Goal: Task Accomplishment & Management: Manage account settings

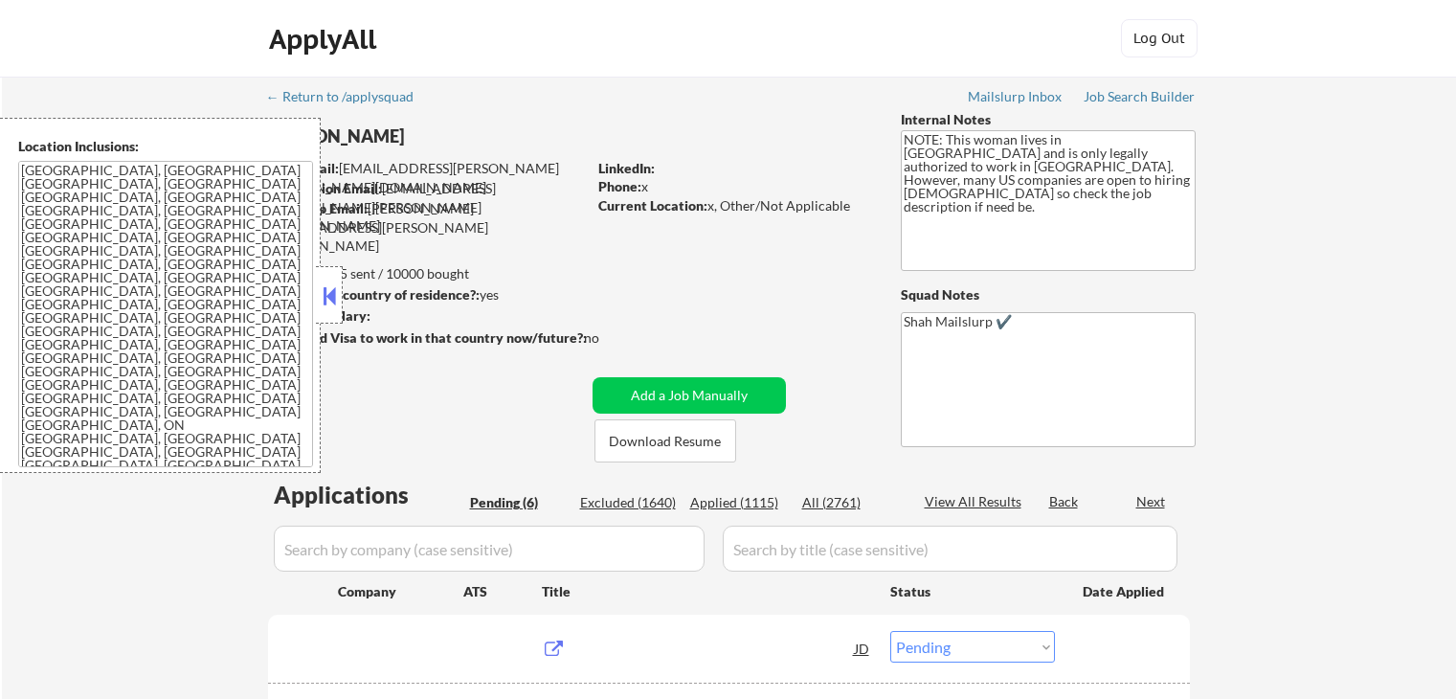
select select ""pending""
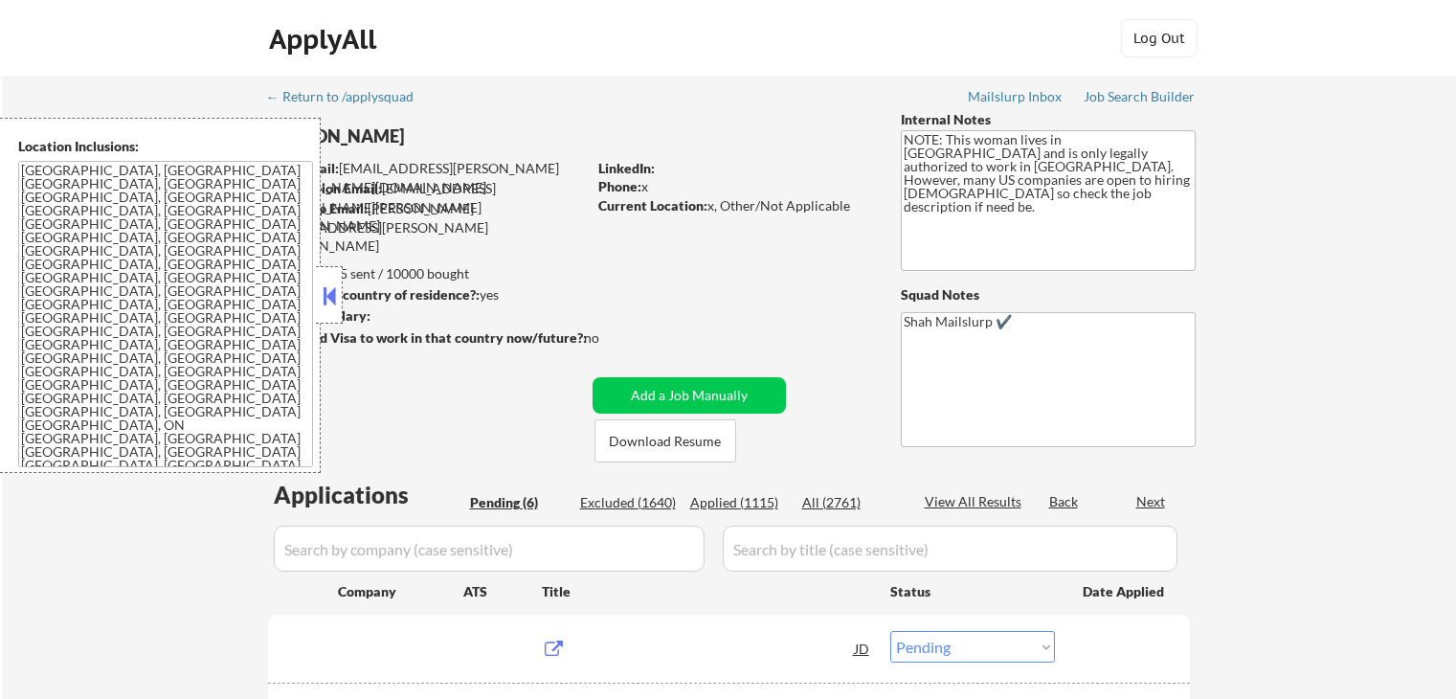
select select ""pending""
click at [334, 301] on button at bounding box center [329, 296] width 21 height 29
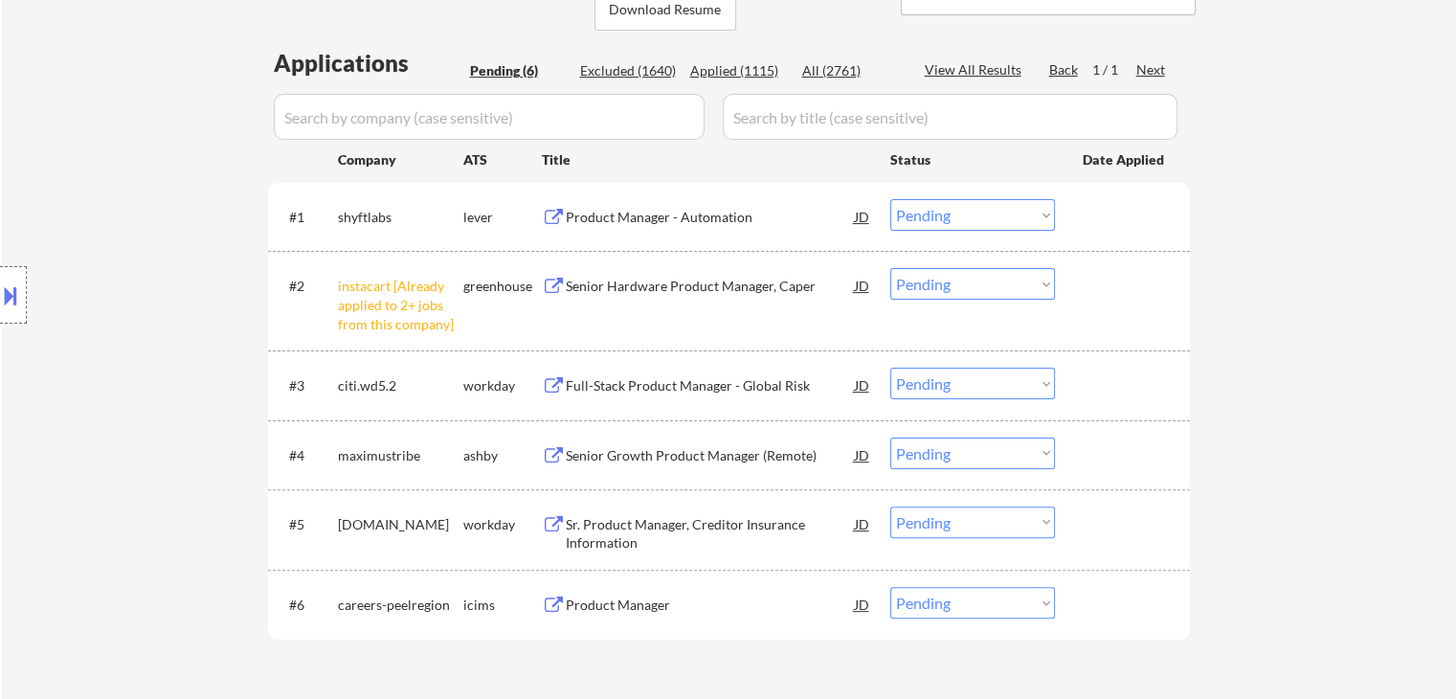
scroll to position [766, 0]
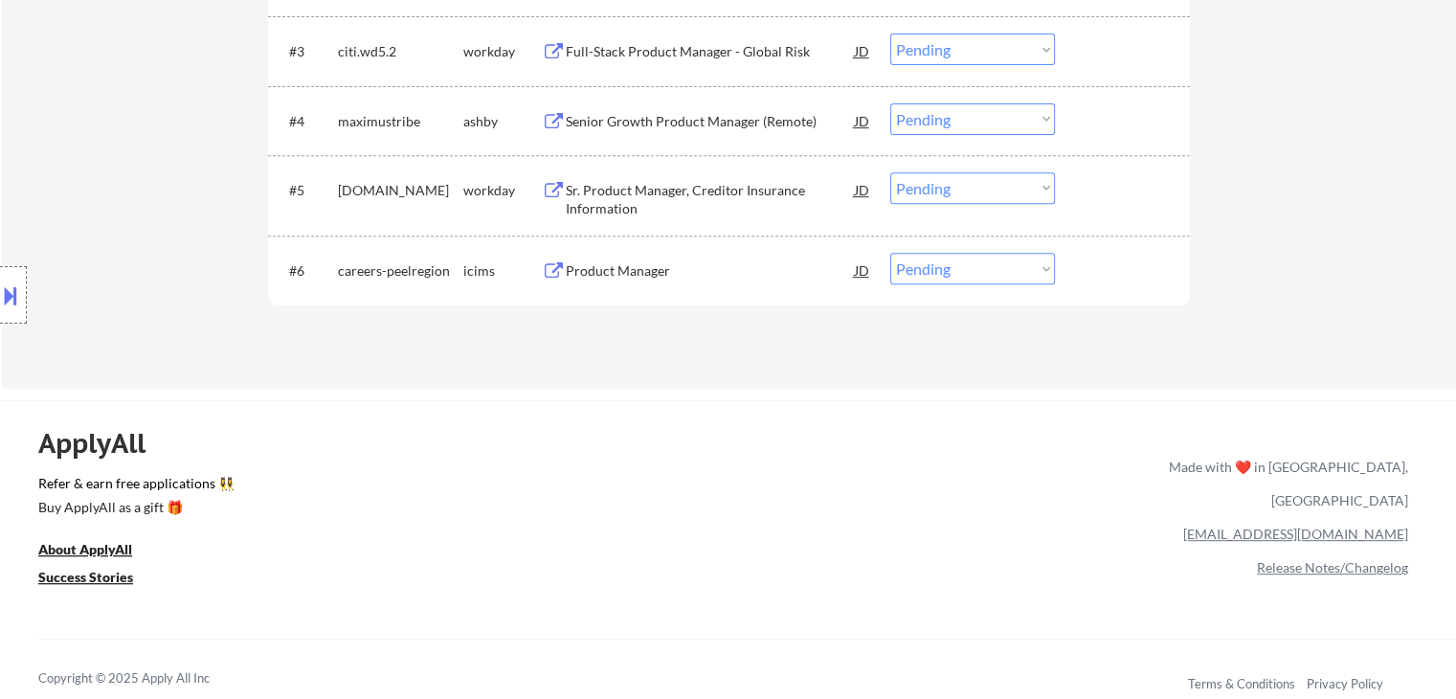
click at [63, 191] on div "Location Inclusions: [GEOGRAPHIC_DATA], [GEOGRAPHIC_DATA] [GEOGRAPHIC_DATA], [G…" at bounding box center [171, 295] width 343 height 355
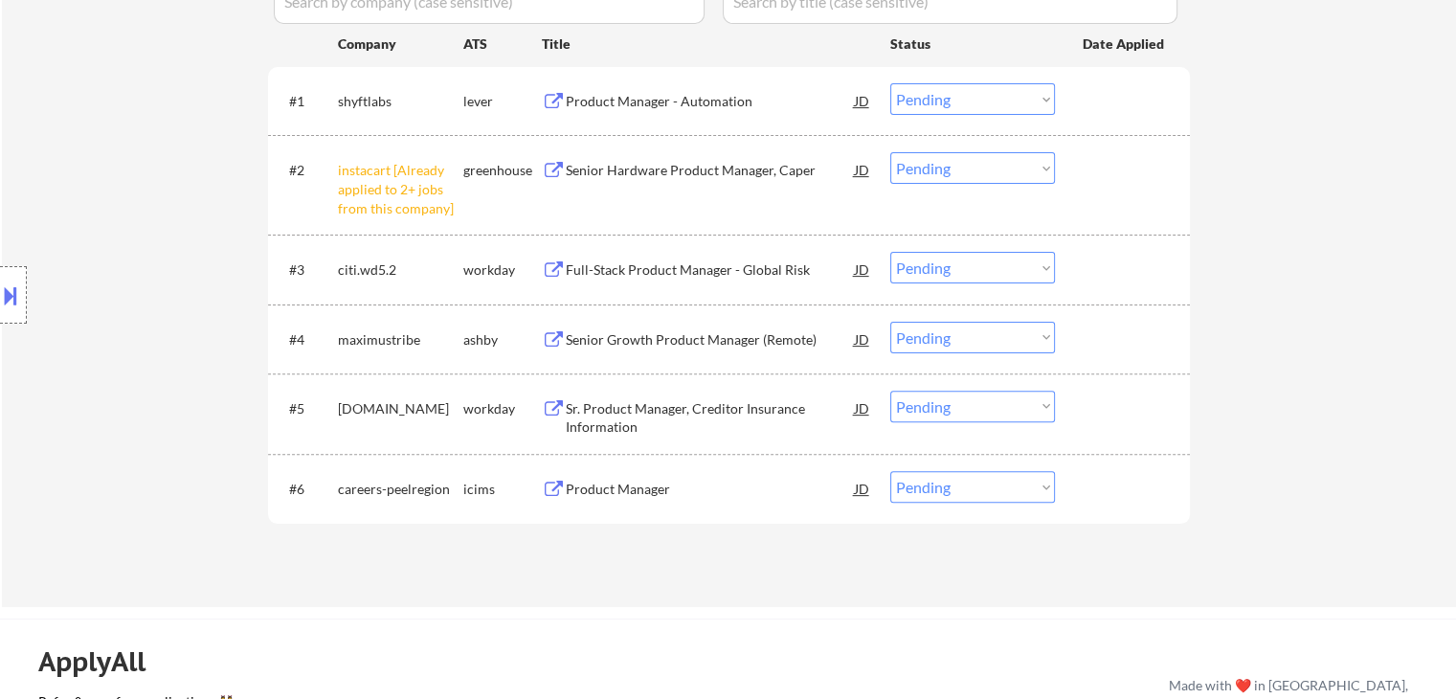
scroll to position [479, 0]
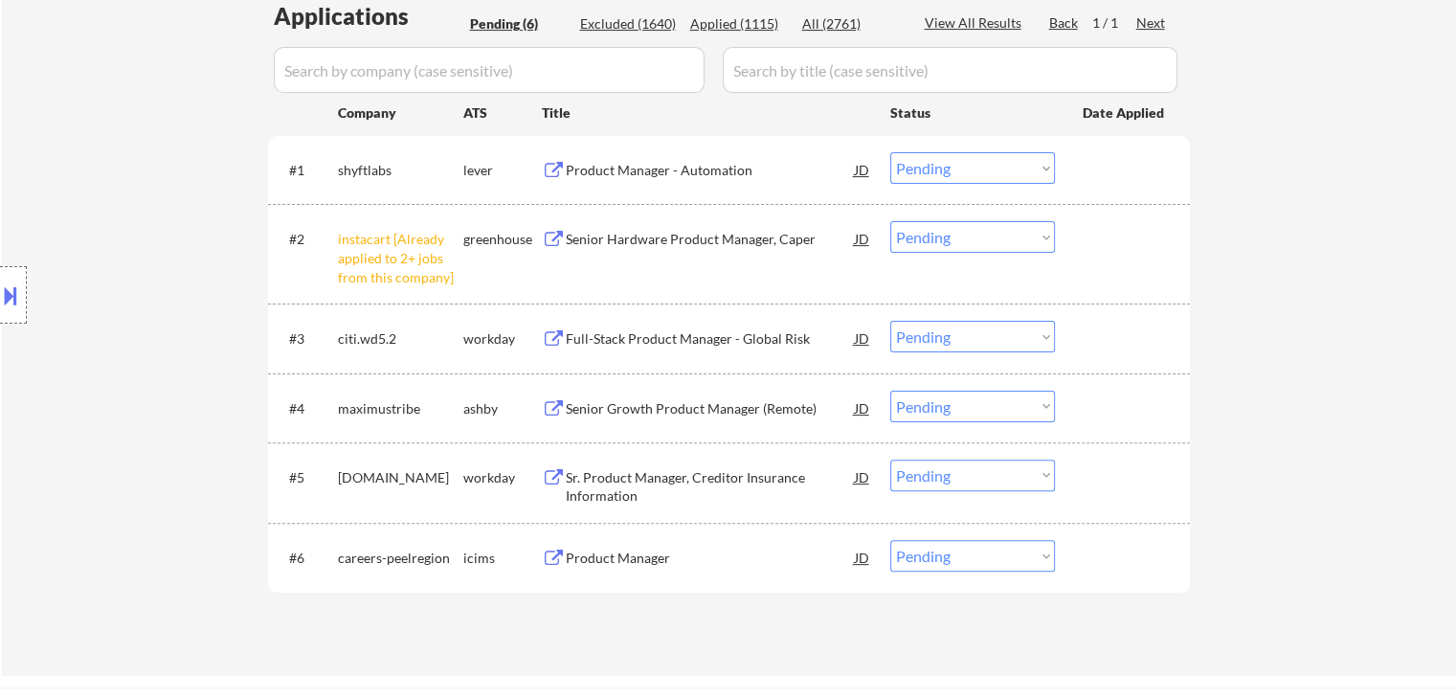
click at [982, 232] on select "Choose an option... Pending Applied Excluded (Questions) Excluded (Expired) Exc…" at bounding box center [973, 237] width 165 height 32
click at [891, 221] on select "Choose an option... Pending Applied Excluded (Questions) Excluded (Expired) Exc…" at bounding box center [973, 237] width 165 height 32
select select ""pending""
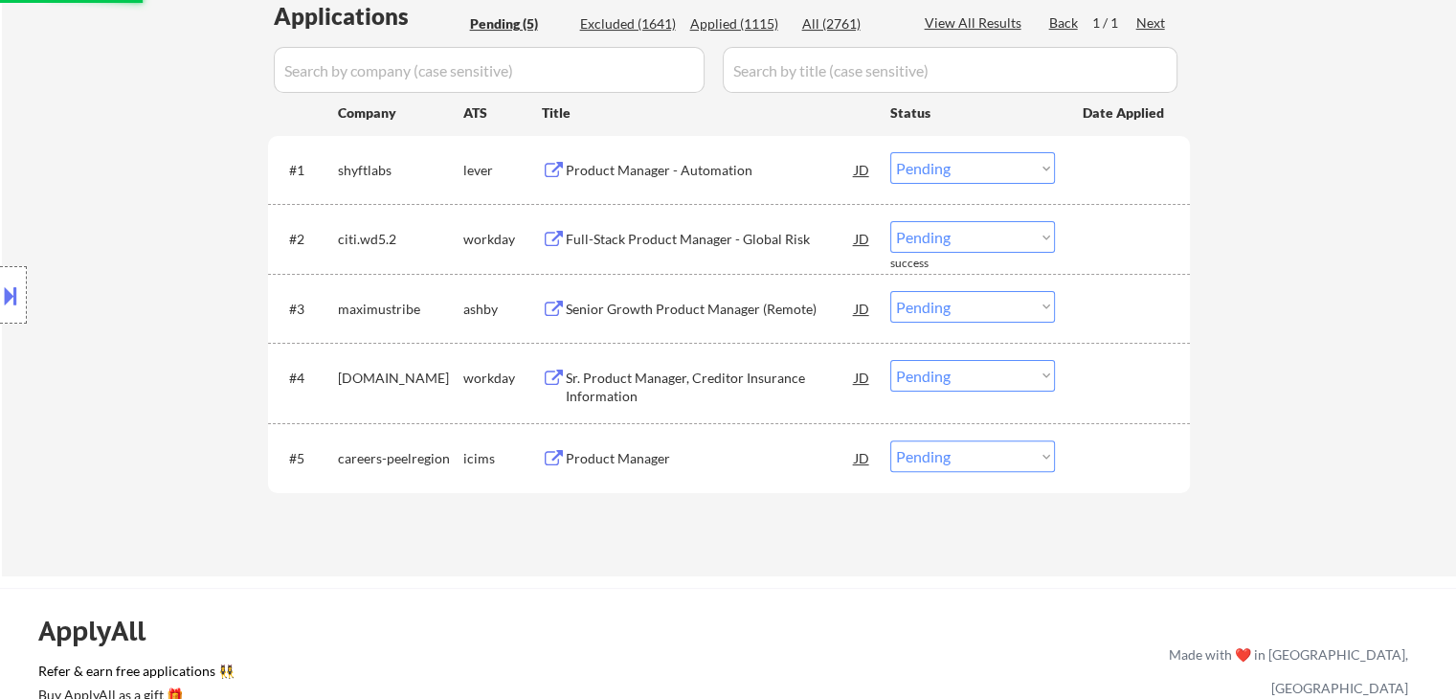
click at [624, 173] on div "Product Manager - Automation" at bounding box center [710, 170] width 289 height 19
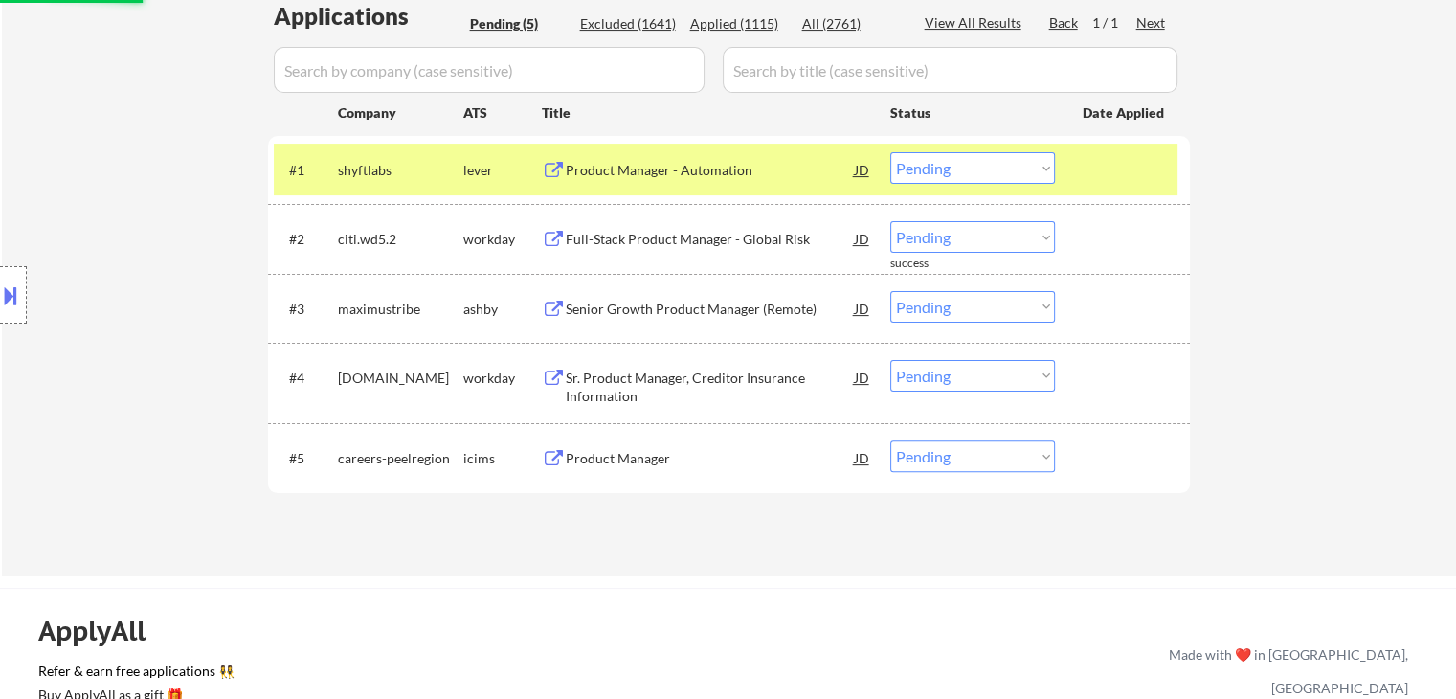
click at [617, 232] on div "Full-Stack Product Manager - Global Risk" at bounding box center [710, 239] width 289 height 19
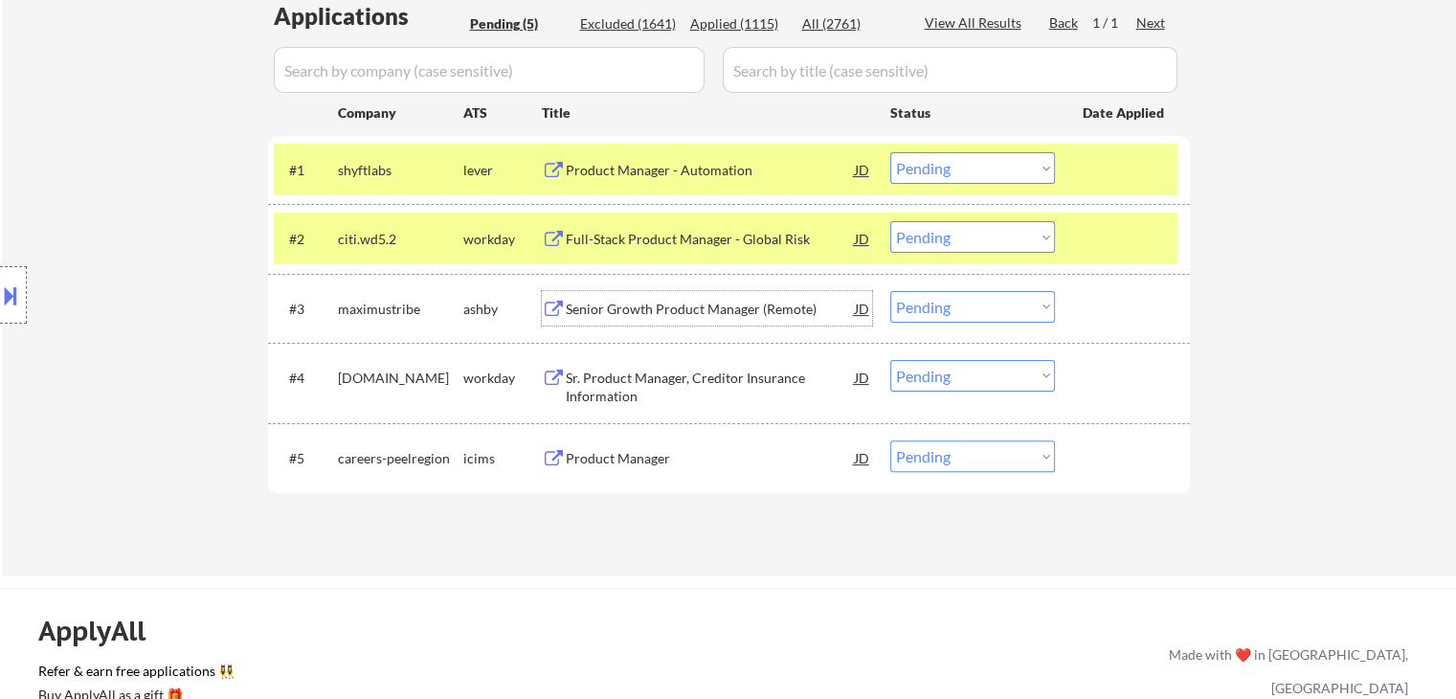
click at [617, 307] on div "Senior Growth Product Manager (Remote)" at bounding box center [710, 309] width 289 height 19
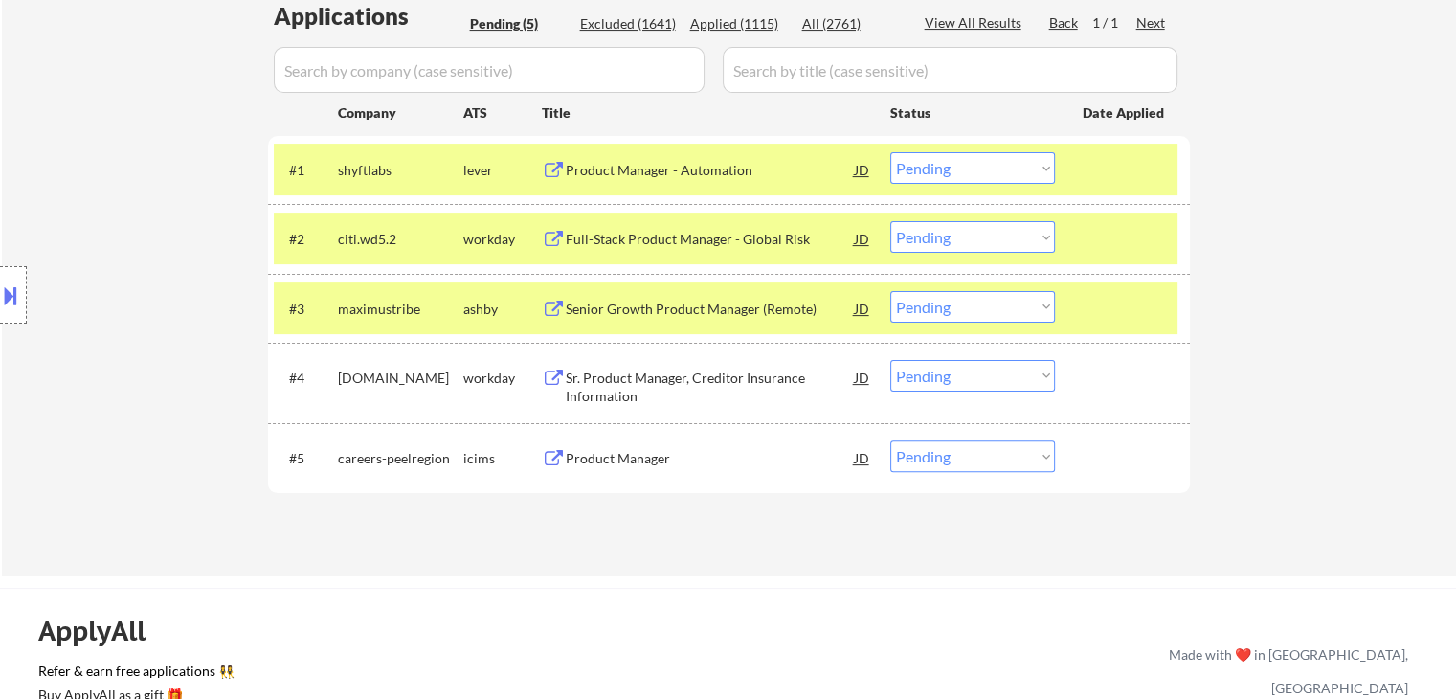
click at [615, 376] on div "Sr. Product Manager, Creditor Insurance Information" at bounding box center [710, 387] width 289 height 37
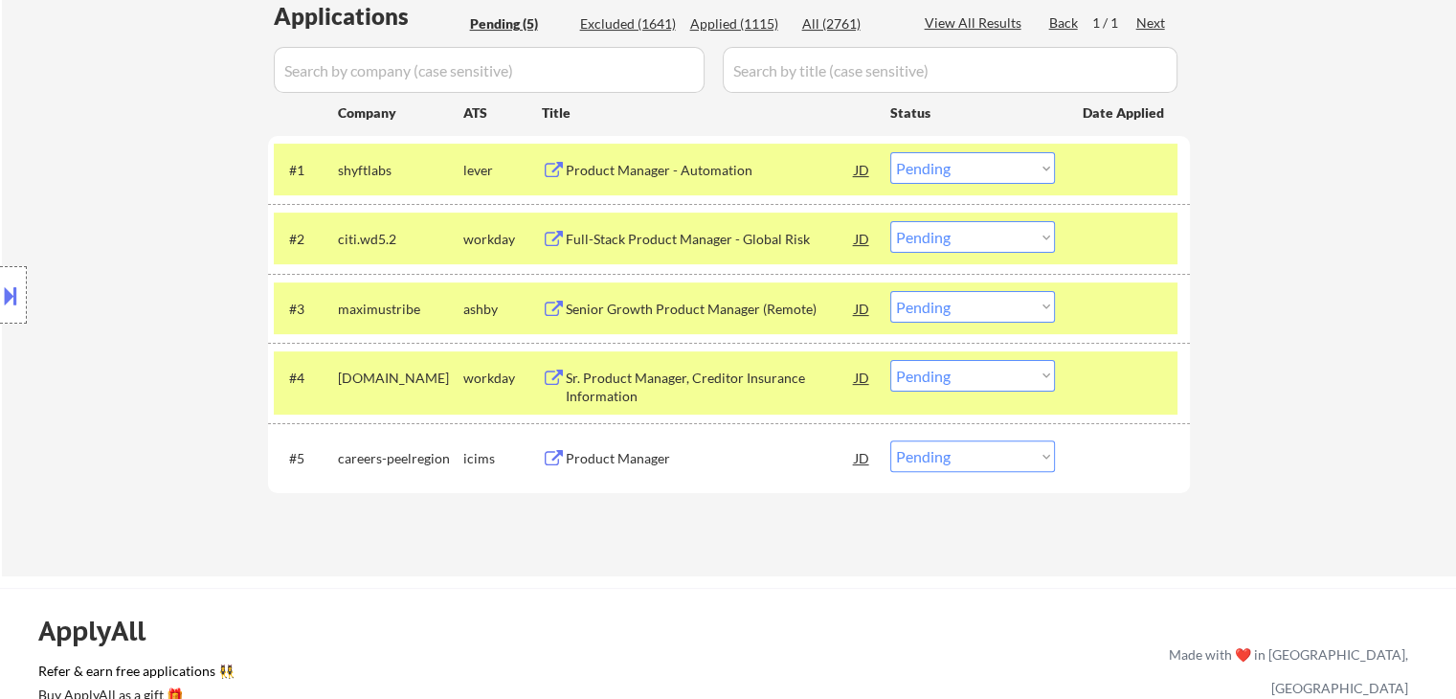
drag, startPoint x: 609, startPoint y: 459, endPoint x: 580, endPoint y: 451, distance: 29.7
click at [609, 459] on div "Product Manager" at bounding box center [710, 458] width 289 height 19
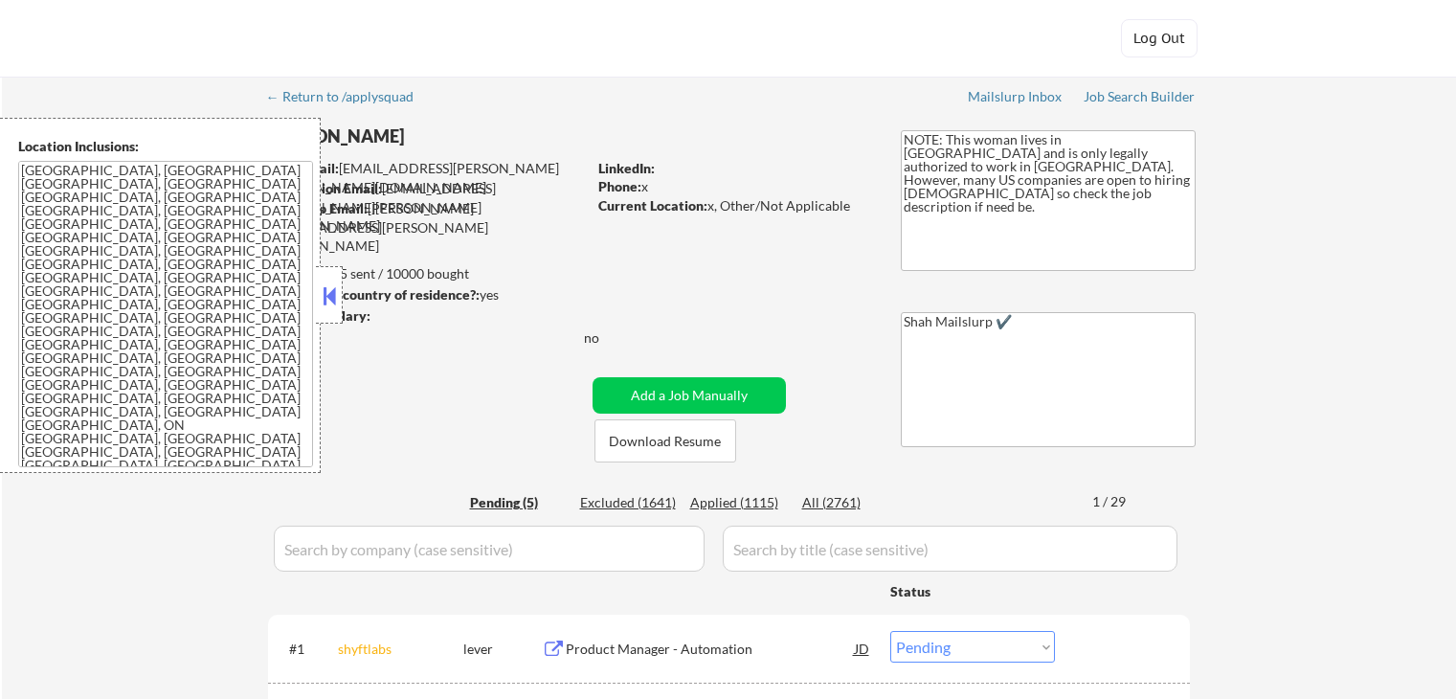
select select ""pending""
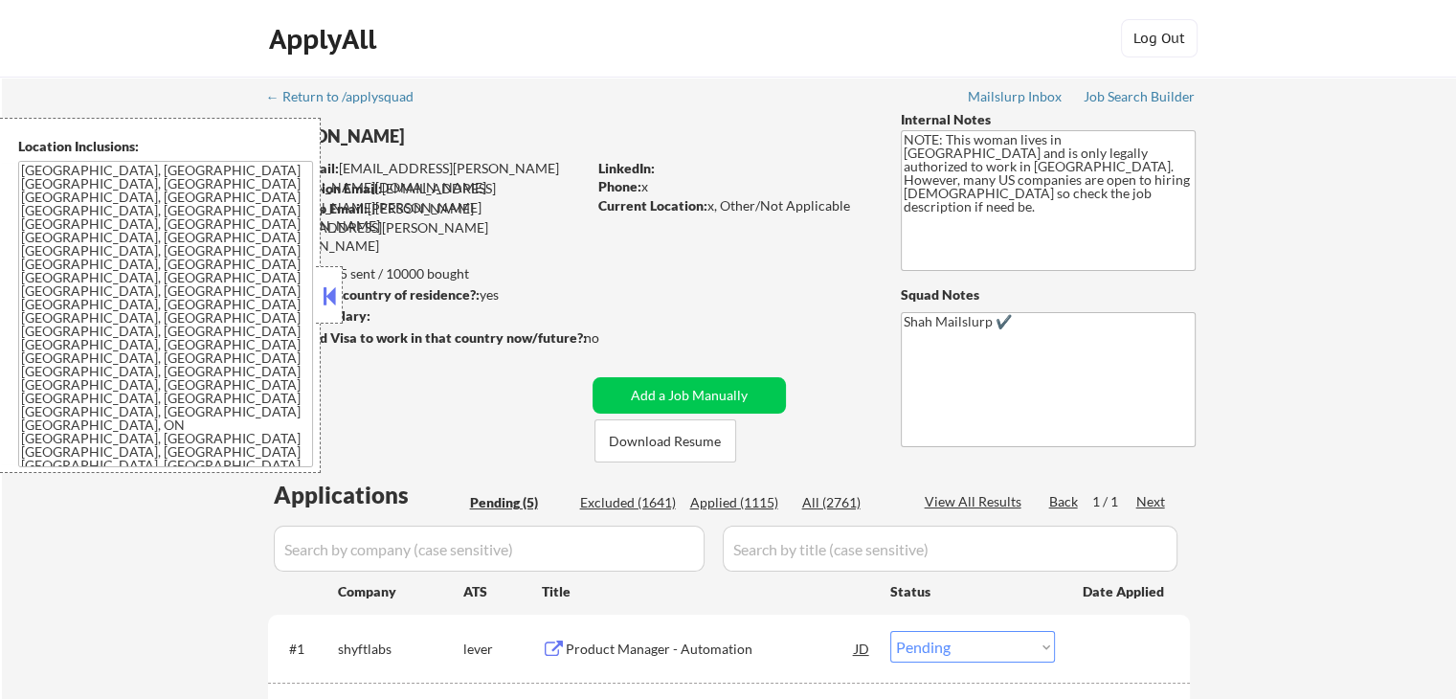
click at [328, 301] on button at bounding box center [329, 296] width 21 height 29
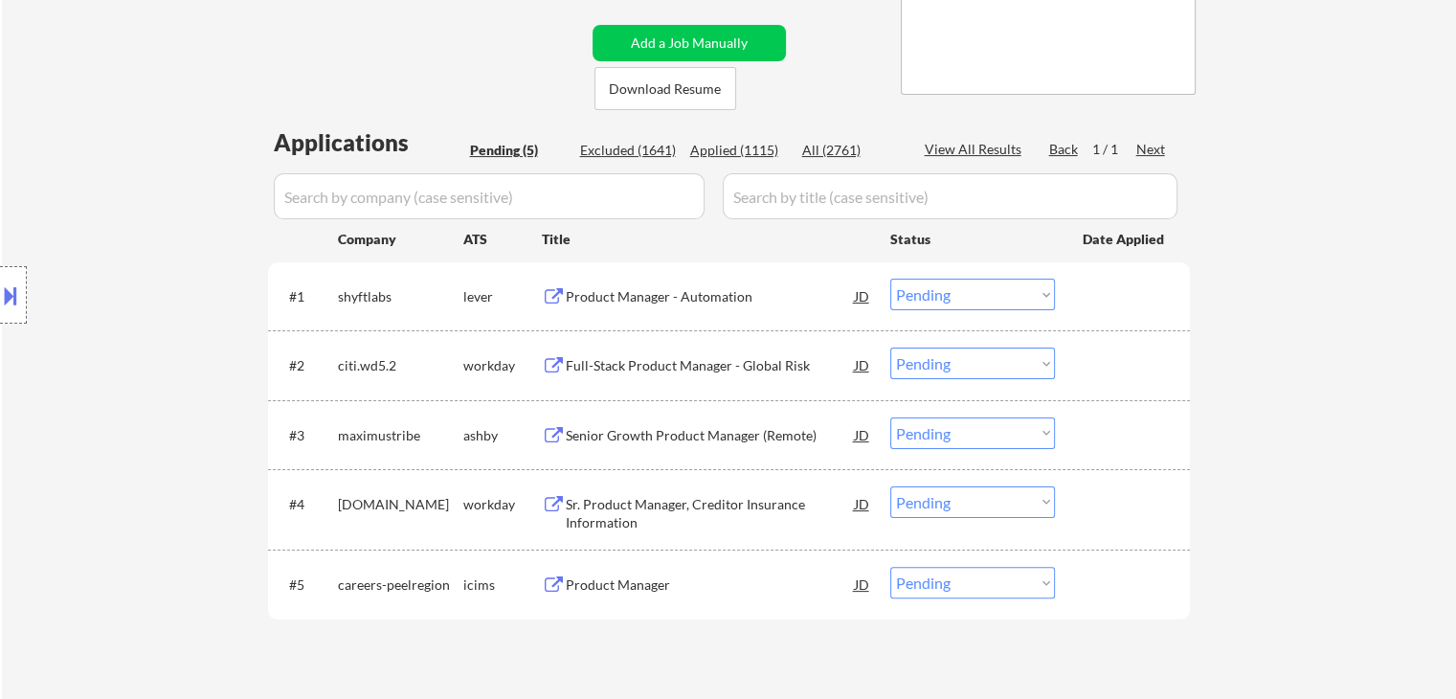
scroll to position [383, 0]
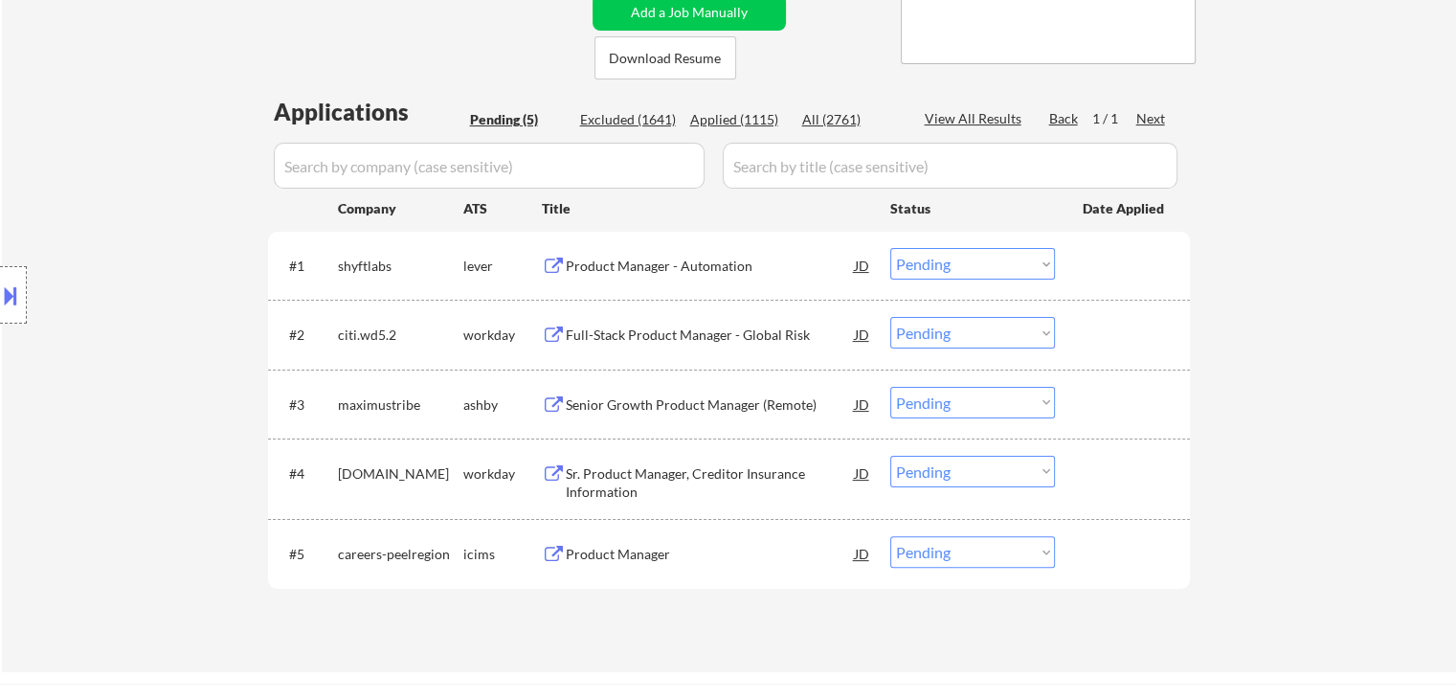
click at [671, 261] on div "Product Manager - Automation" at bounding box center [710, 266] width 289 height 19
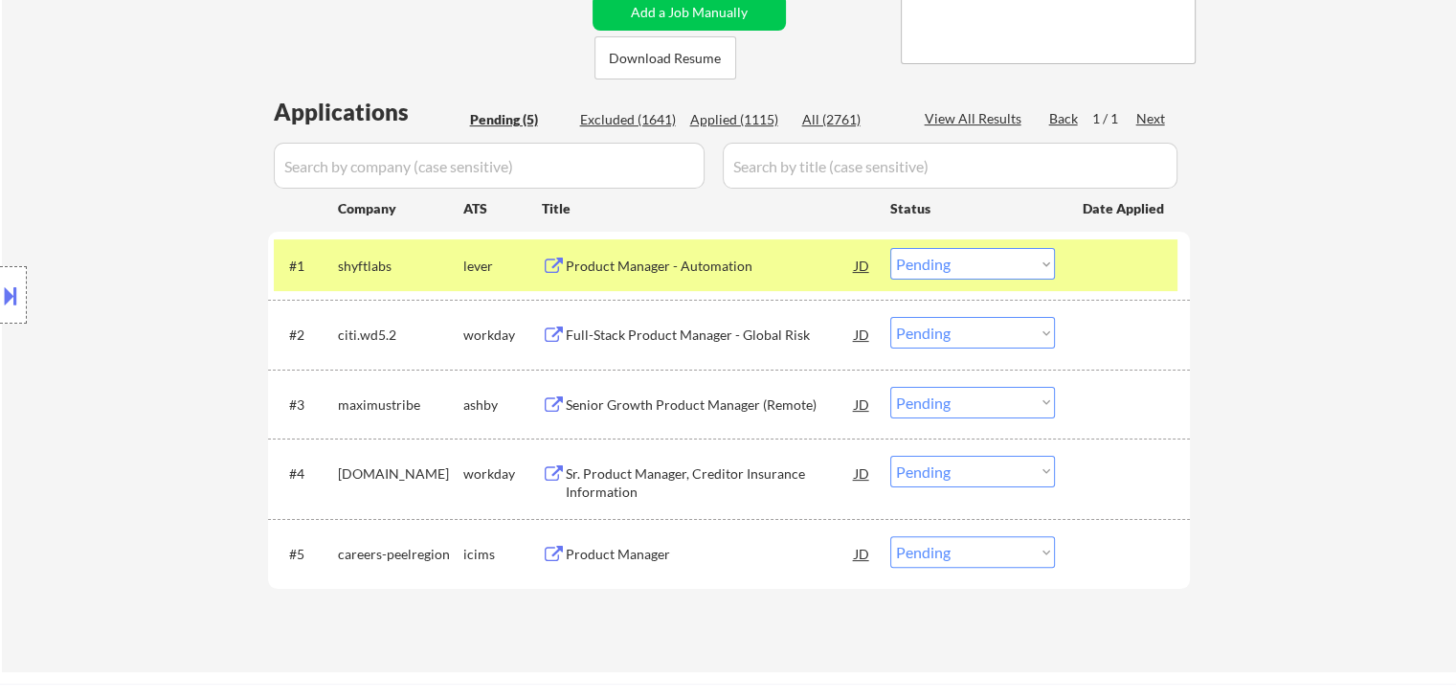
click at [673, 334] on div "Full-Stack Product Manager - Global Risk" at bounding box center [710, 335] width 289 height 19
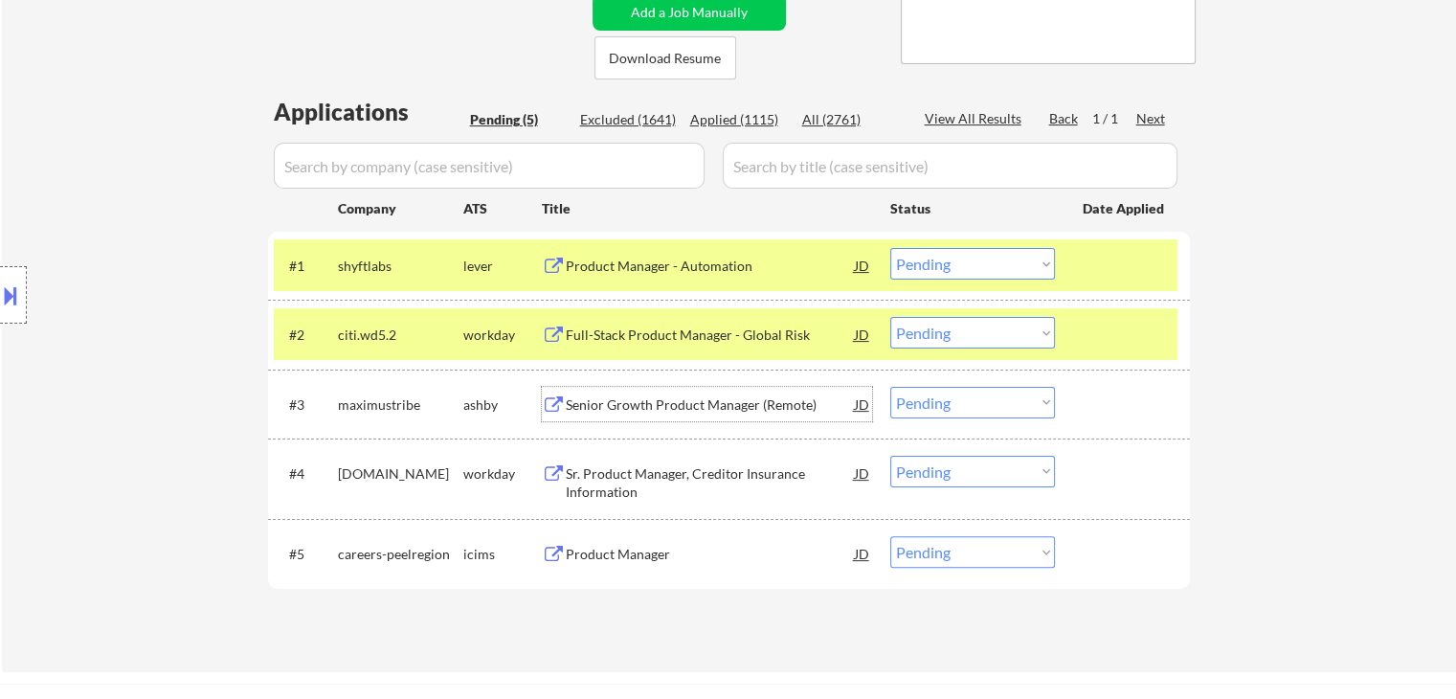
drag, startPoint x: 665, startPoint y: 398, endPoint x: 646, endPoint y: 511, distance: 114.6
click at [665, 403] on div "Senior Growth Product Manager (Remote)" at bounding box center [710, 404] width 289 height 19
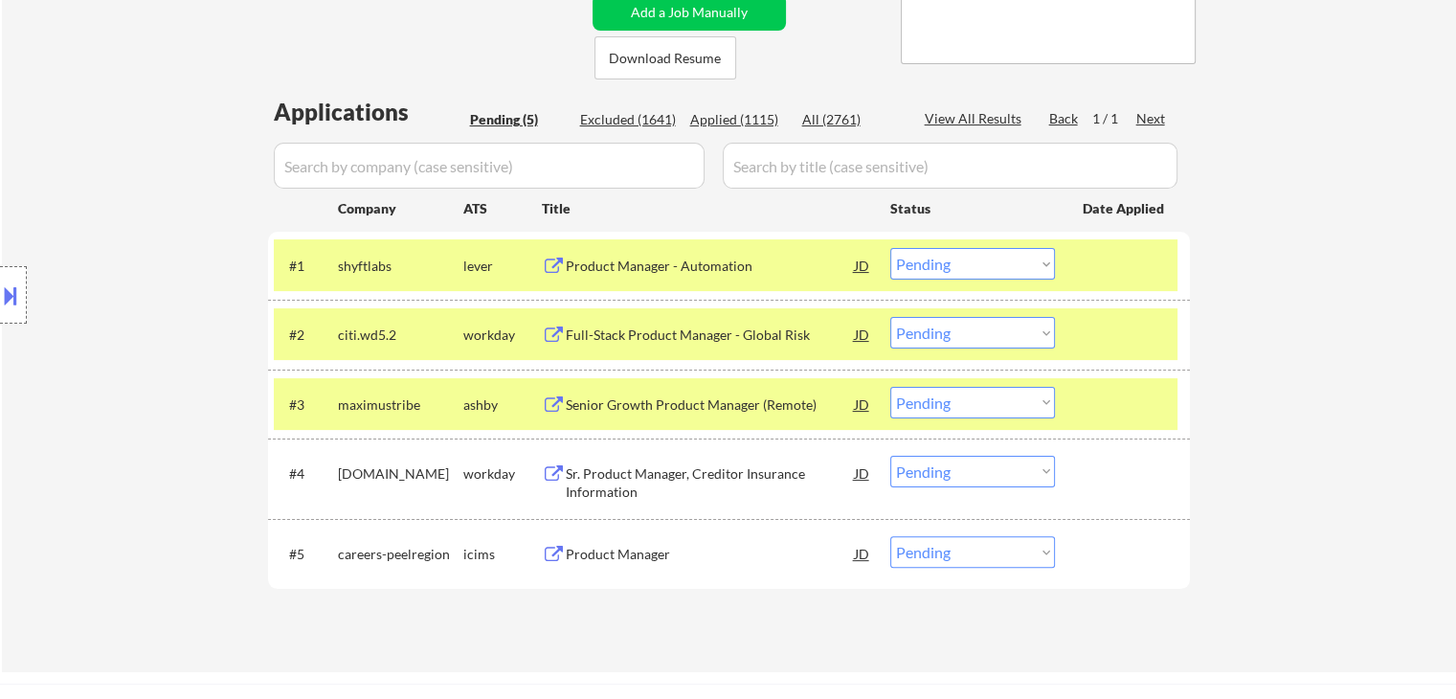
click at [631, 478] on div "Sr. Product Manager, Creditor Insurance Information" at bounding box center [710, 482] width 289 height 37
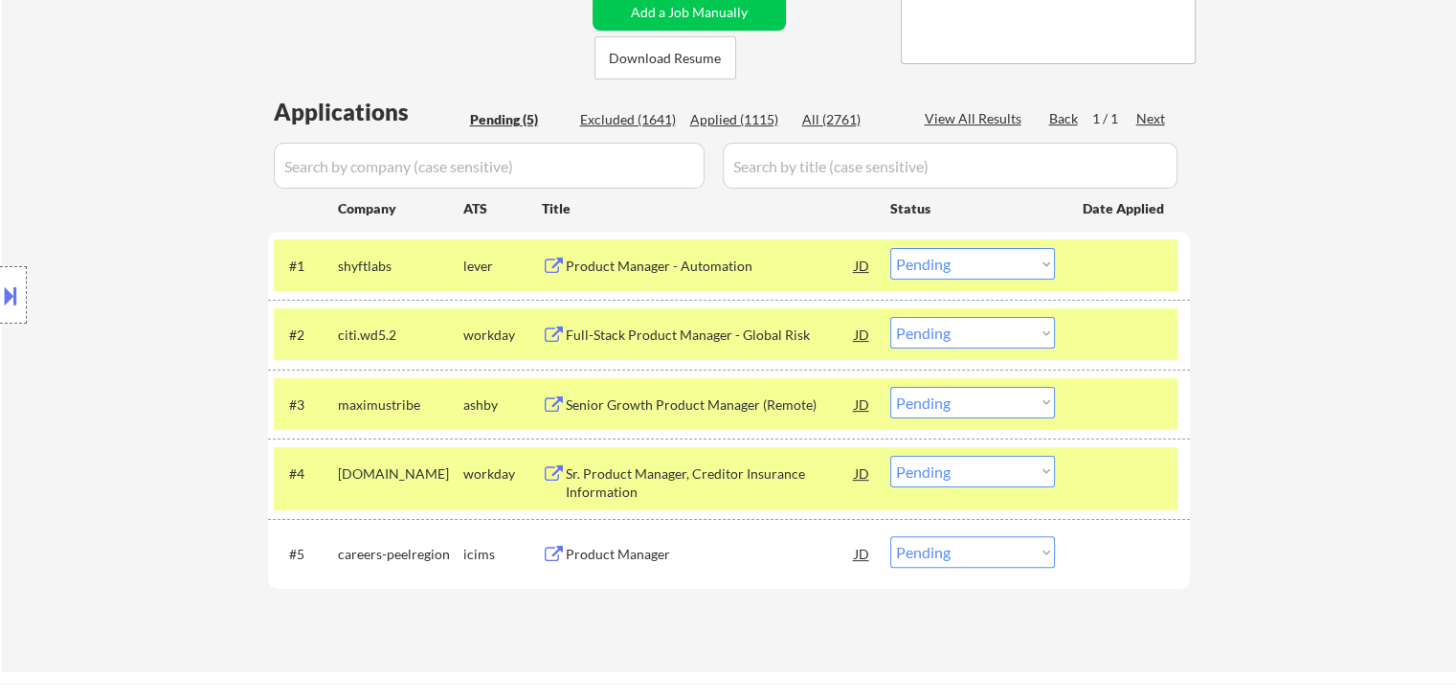
click at [577, 550] on div "Product Manager" at bounding box center [710, 554] width 289 height 19
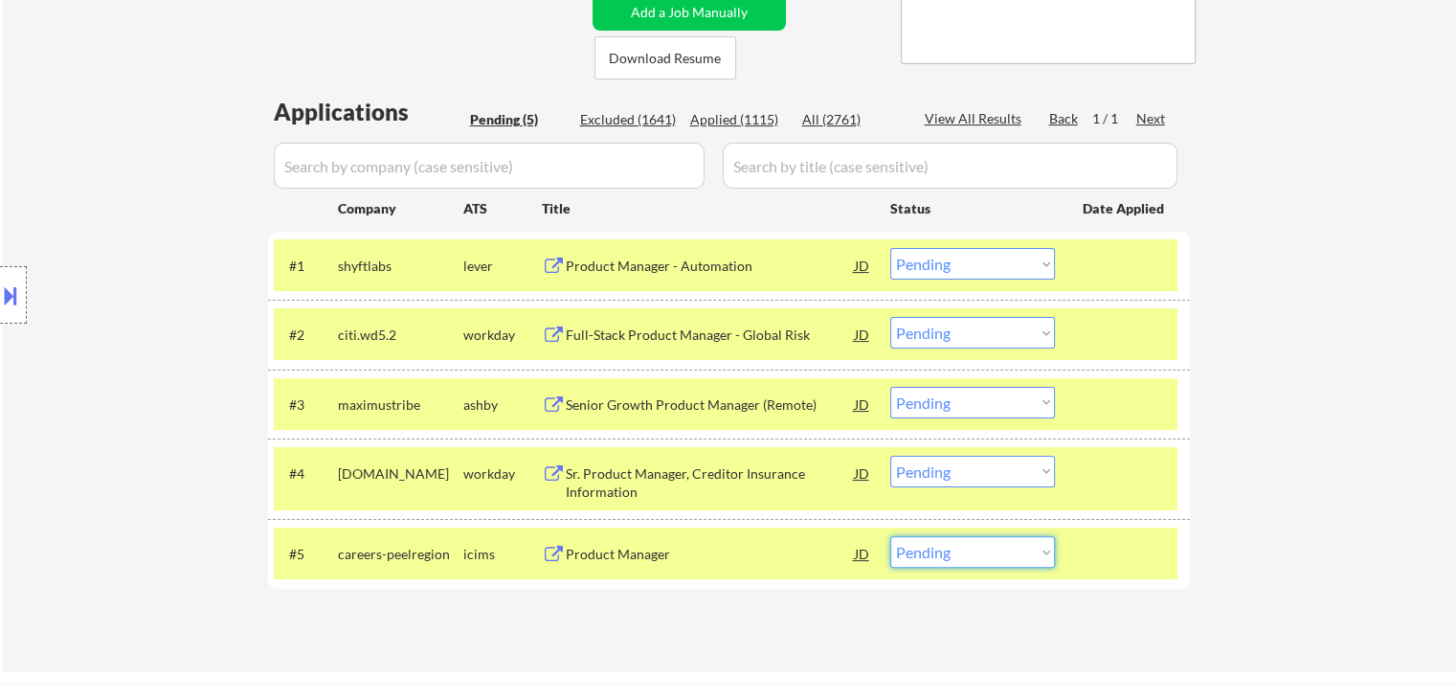
drag, startPoint x: 1003, startPoint y: 550, endPoint x: 1011, endPoint y: 635, distance: 85.7
click at [1003, 550] on select "Choose an option... Pending Applied Excluded (Questions) Excluded (Expired) Exc…" at bounding box center [973, 552] width 165 height 32
select select ""excluded__bad_match_""
click at [891, 536] on select "Choose an option... Pending Applied Excluded (Questions) Excluded (Expired) Exc…" at bounding box center [973, 552] width 165 height 32
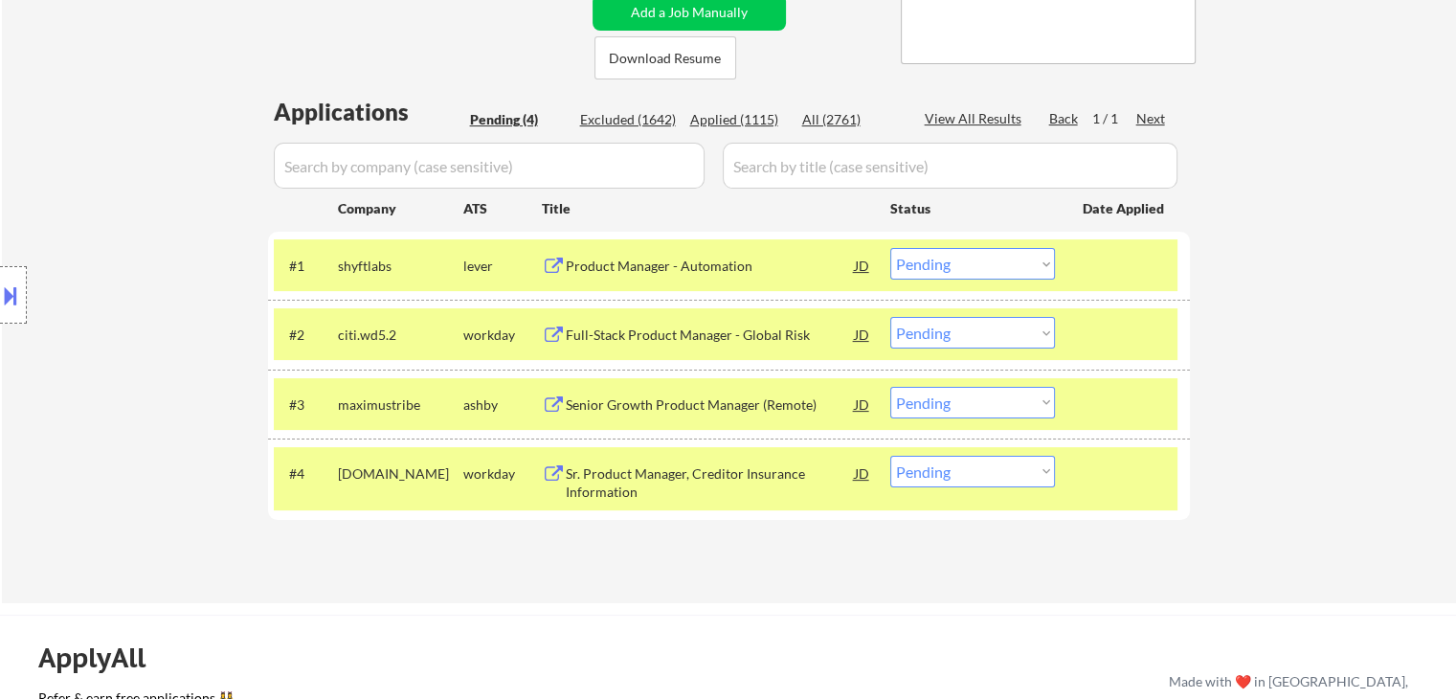
click at [627, 483] on div "Sr. Product Manager, Creditor Insurance Information" at bounding box center [710, 482] width 289 height 37
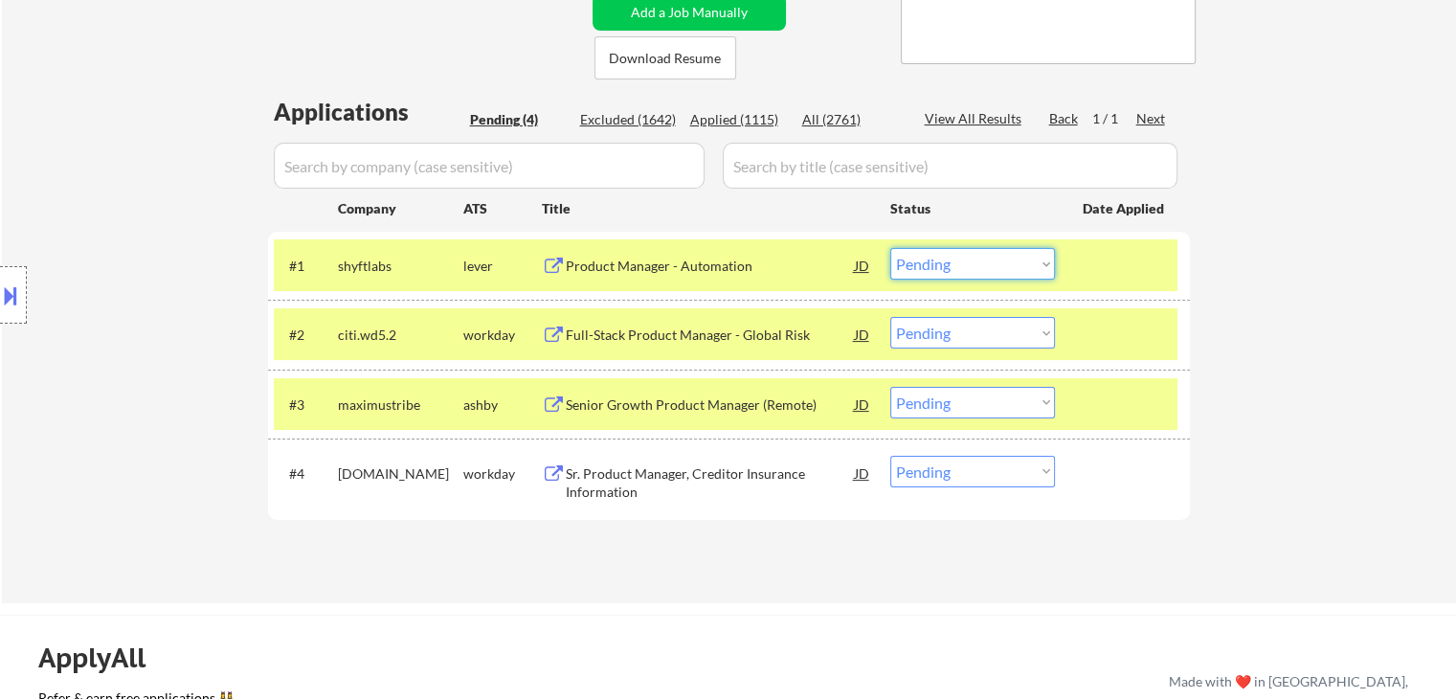
drag, startPoint x: 980, startPoint y: 267, endPoint x: 969, endPoint y: 276, distance: 13.6
click at [980, 267] on select "Choose an option... Pending Applied Excluded (Questions) Excluded (Expired) Exc…" at bounding box center [973, 264] width 165 height 32
select select ""applied""
click at [891, 248] on select "Choose an option... Pending Applied Excluded (Questions) Excluded (Expired) Exc…" at bounding box center [973, 264] width 165 height 32
click at [969, 342] on select "Choose an option... Pending Applied Excluded (Questions) Excluded (Expired) Exc…" at bounding box center [973, 333] width 165 height 32
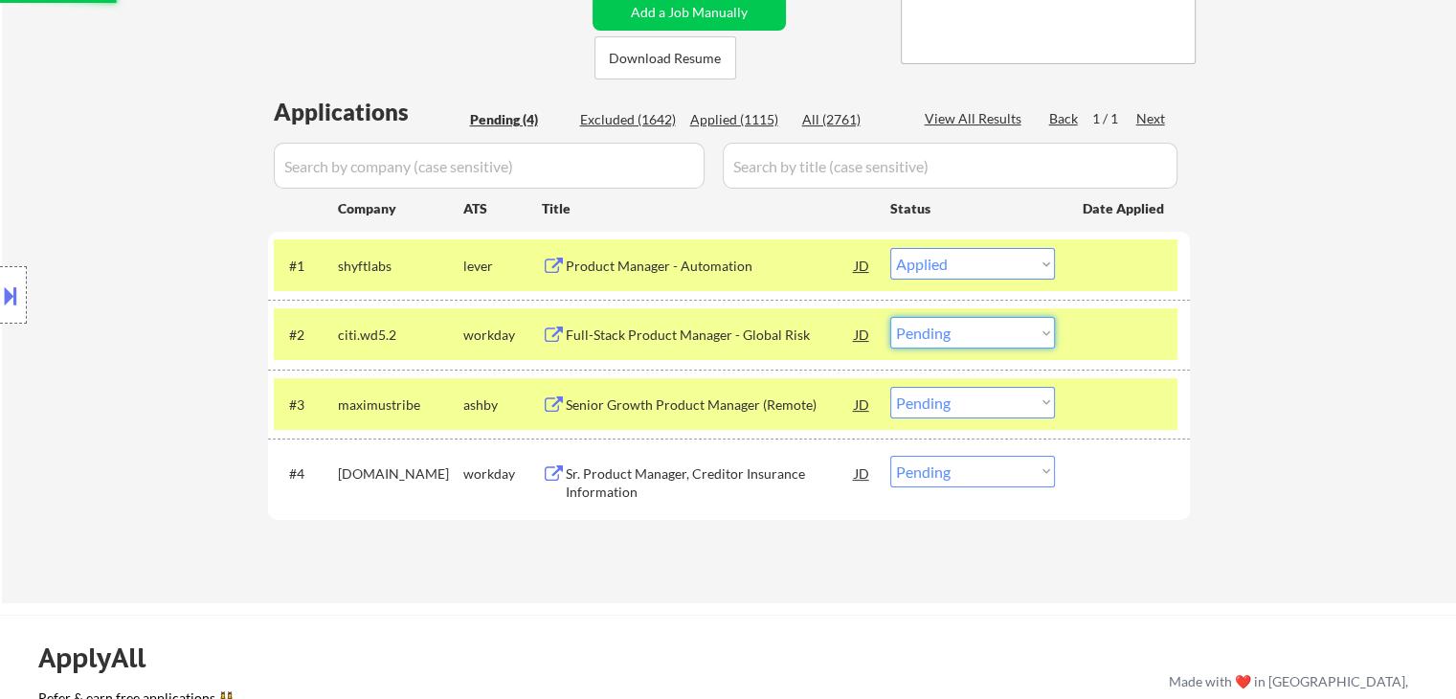
select select ""applied""
click at [891, 317] on select "Choose an option... Pending Applied Excluded (Questions) Excluded (Expired) Exc…" at bounding box center [973, 333] width 165 height 32
select select ""pending""
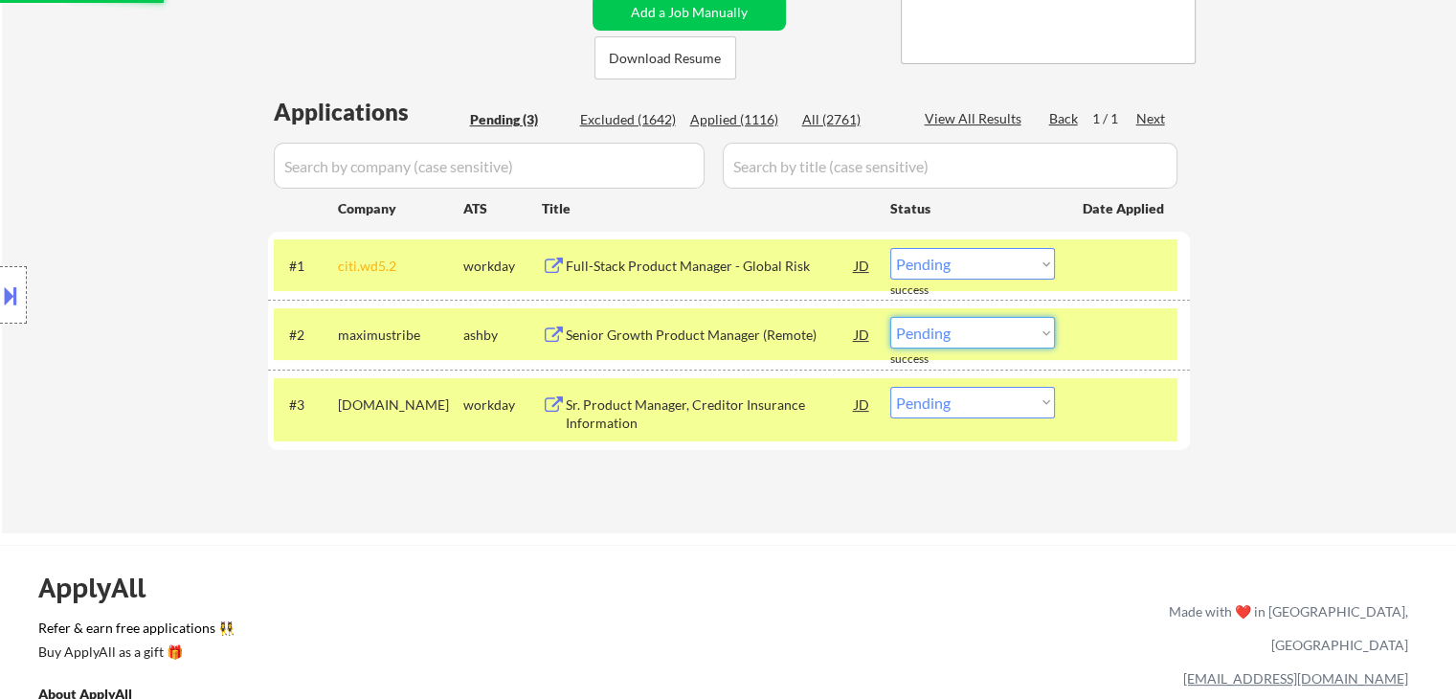
click at [946, 334] on select "Choose an option... Pending Applied Excluded (Questions) Excluded (Expired) Exc…" at bounding box center [973, 333] width 165 height 32
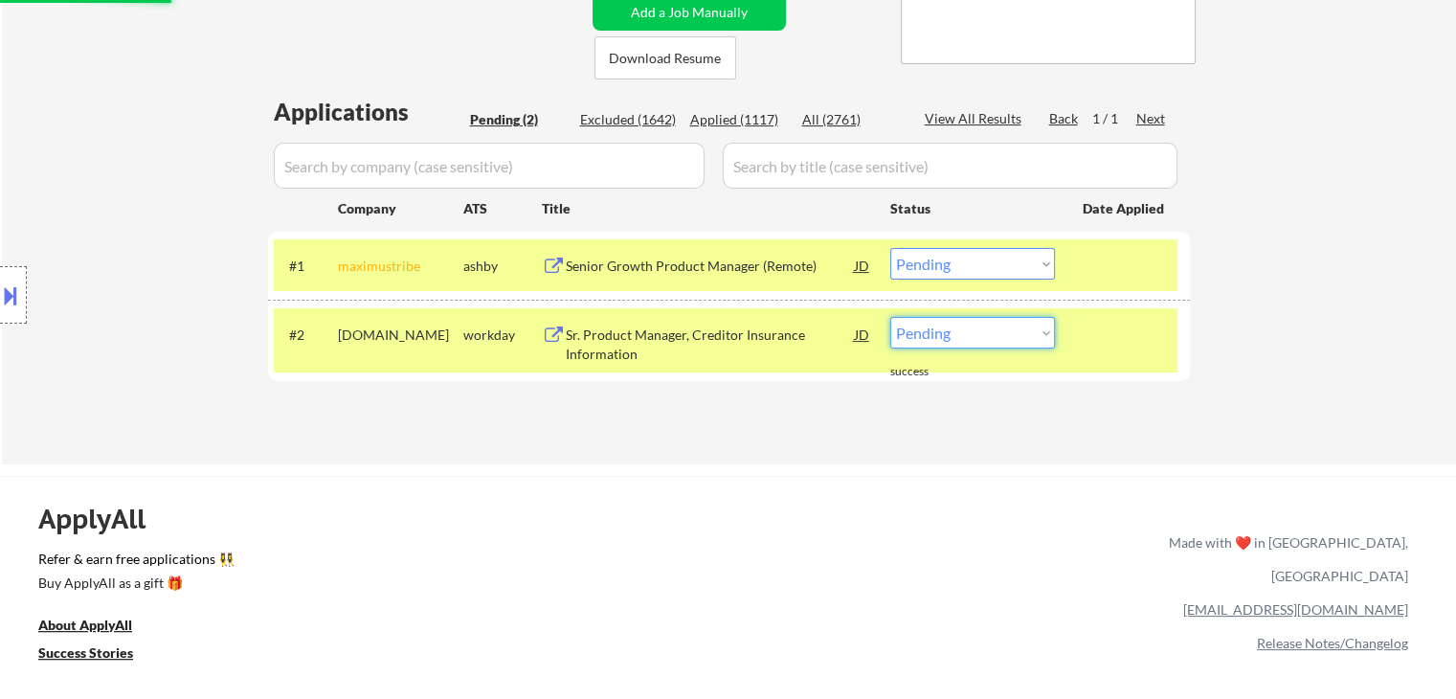
click at [1186, 361] on div "#2 cibc.wd3.search workday Sr. Product Manager, Creditor Insurance Information …" at bounding box center [729, 340] width 922 height 80
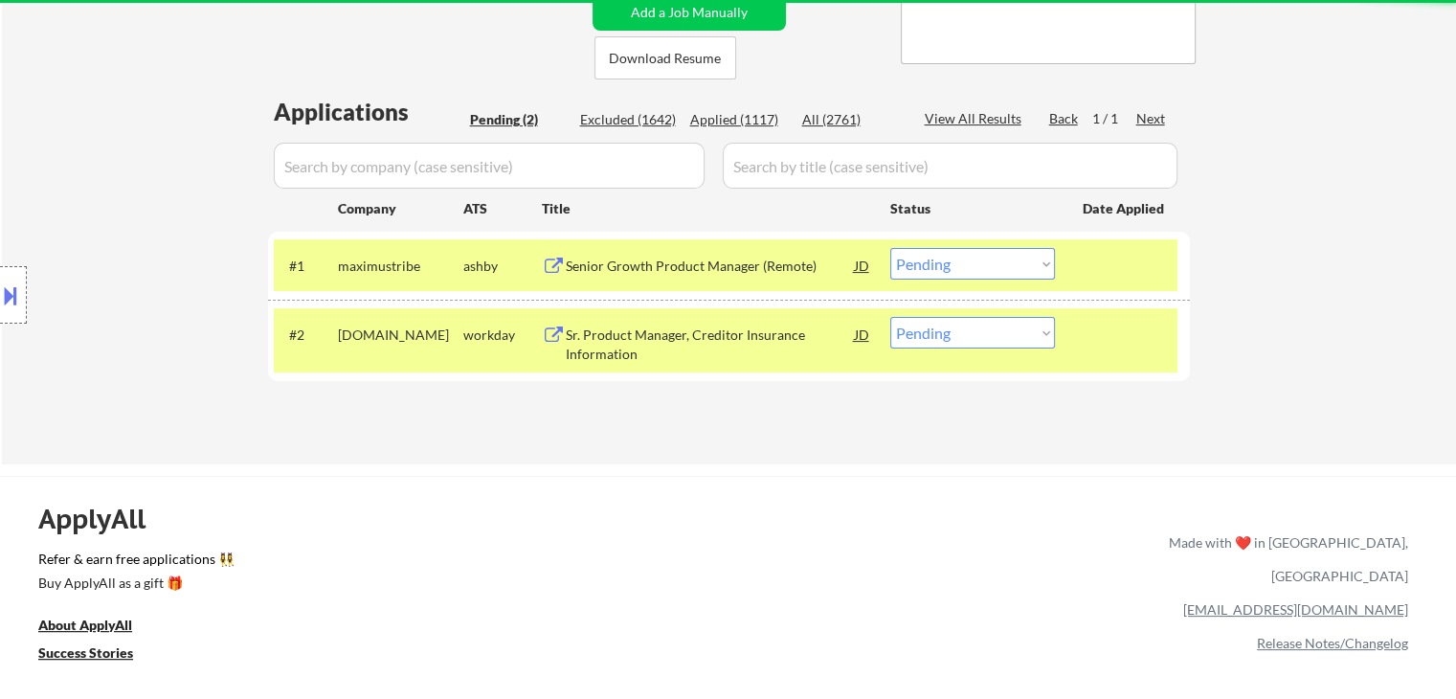
click at [965, 269] on select "Choose an option... Pending Applied Excluded (Questions) Excluded (Expired) Exc…" at bounding box center [973, 264] width 165 height 32
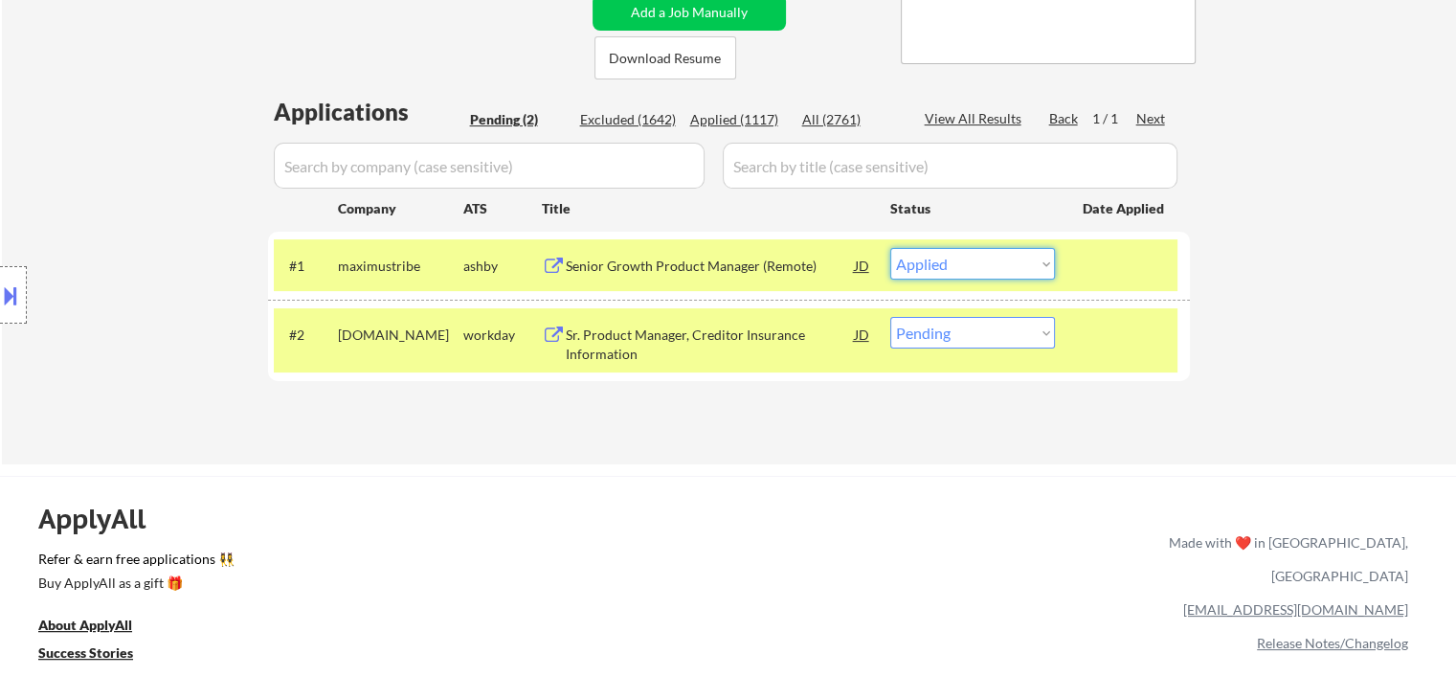
click at [891, 248] on select "Choose an option... Pending Applied Excluded (Questions) Excluded (Expired) Exc…" at bounding box center [973, 264] width 165 height 32
click at [954, 328] on select "Choose an option... Pending Applied Excluded (Questions) Excluded (Expired) Exc…" at bounding box center [973, 333] width 165 height 32
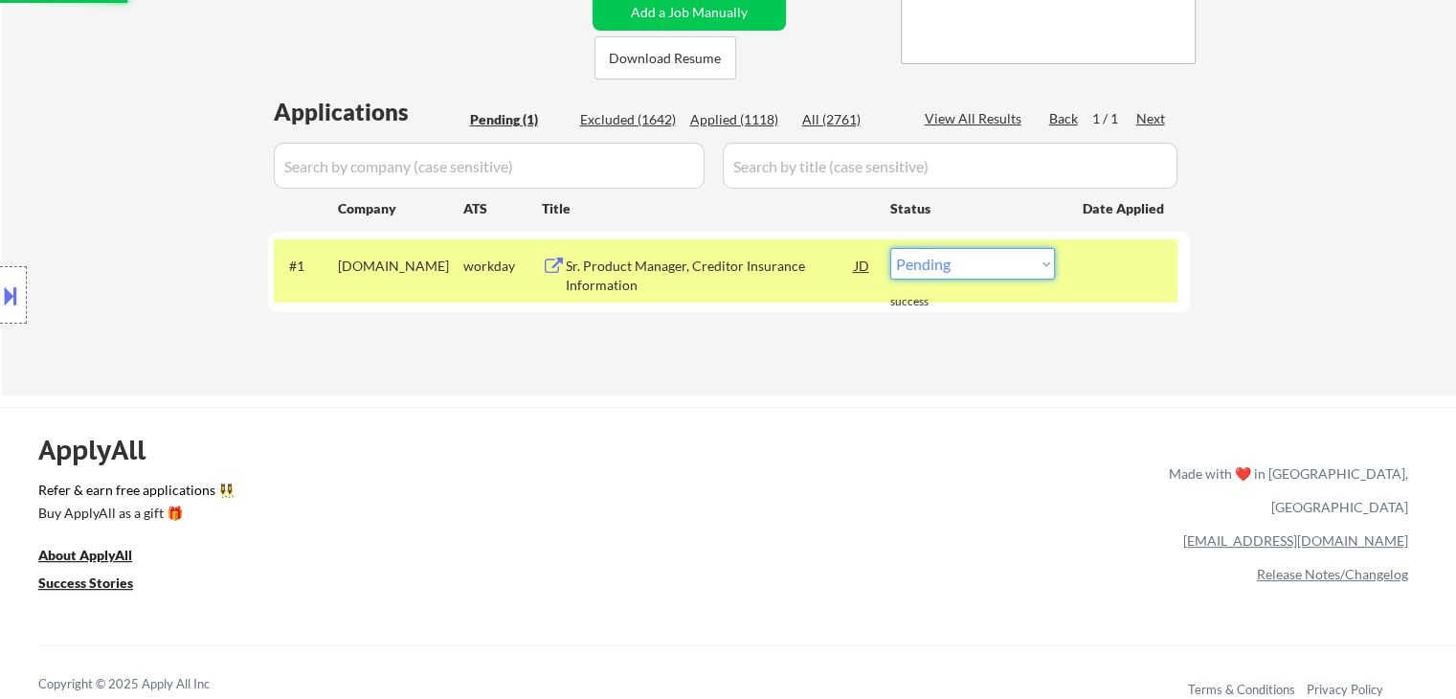
click at [953, 276] on select "Choose an option... Pending Applied Excluded (Questions) Excluded (Expired) Exc…" at bounding box center [973, 264] width 165 height 32
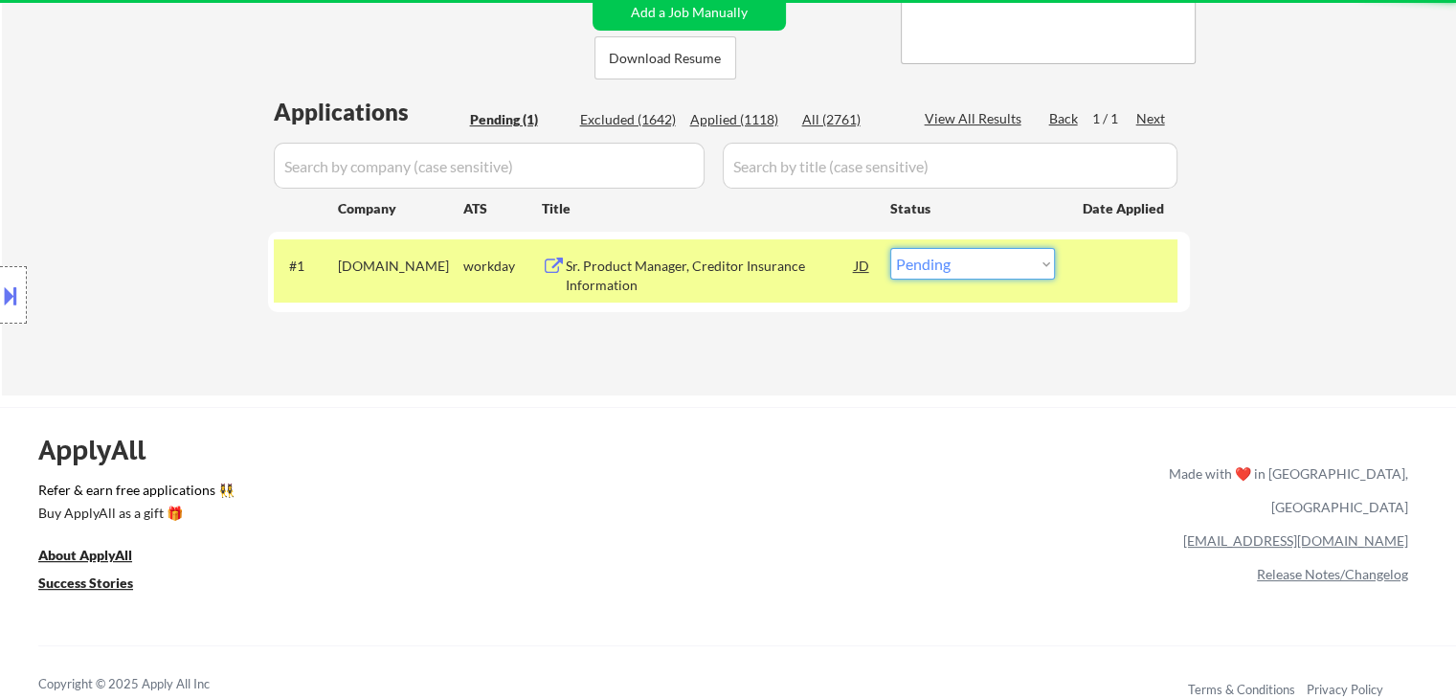
select select ""applied""
click at [891, 248] on select "Choose an option... Pending Applied Excluded (Questions) Excluded (Expired) Exc…" at bounding box center [973, 264] width 165 height 32
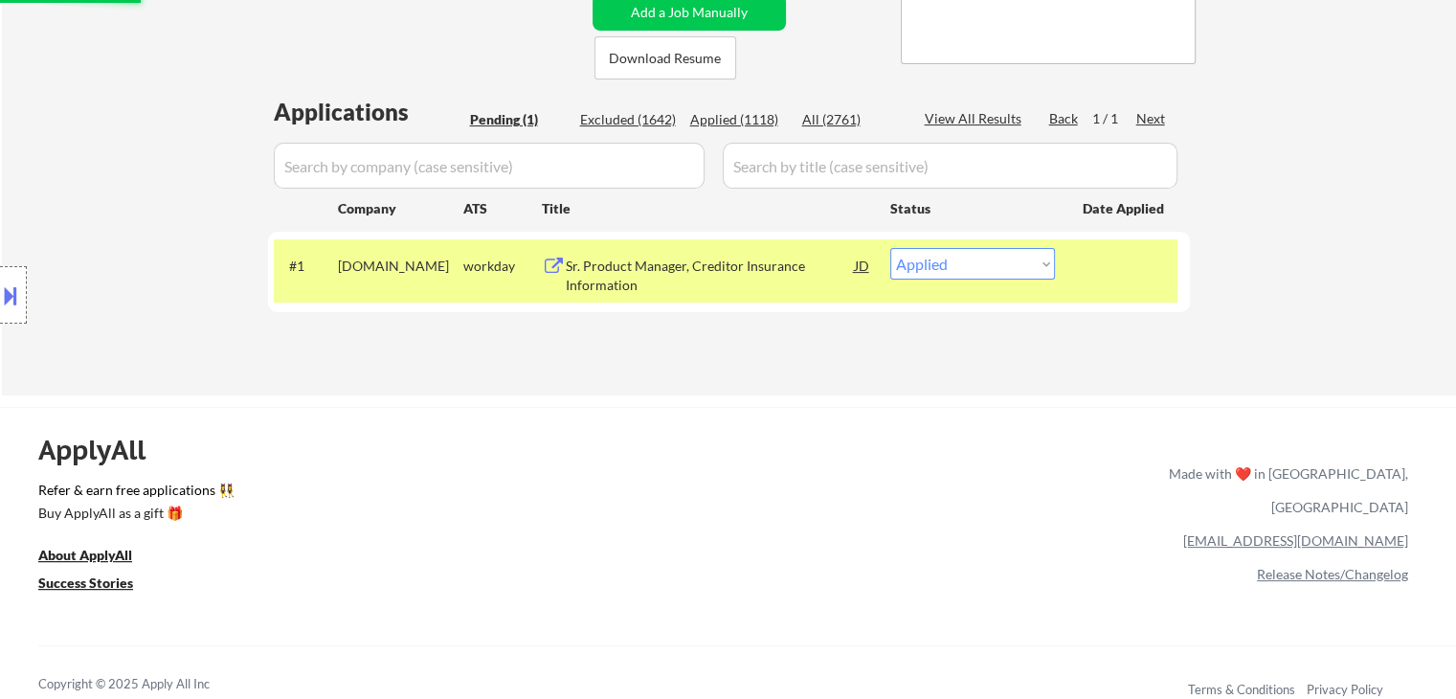
click at [750, 119] on div "Applied (1118)" at bounding box center [738, 119] width 96 height 19
select select ""applied""
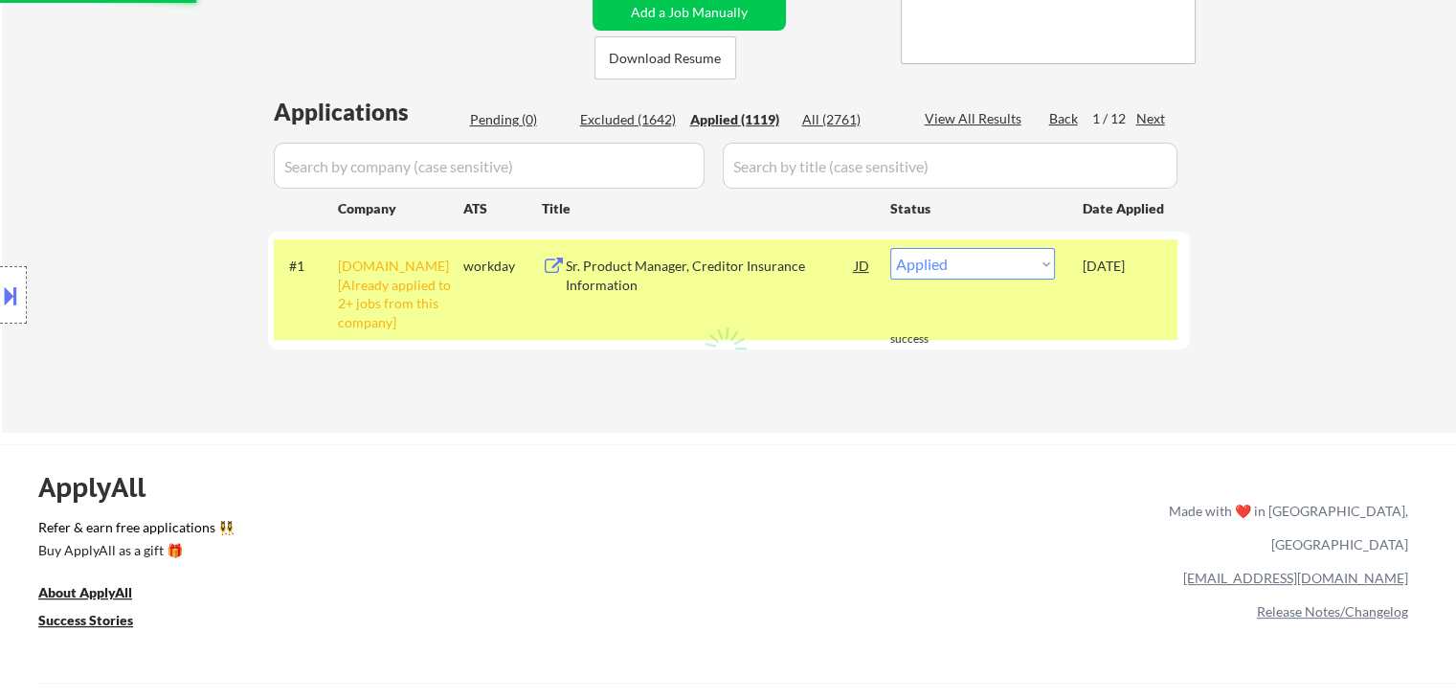
select select ""applied""
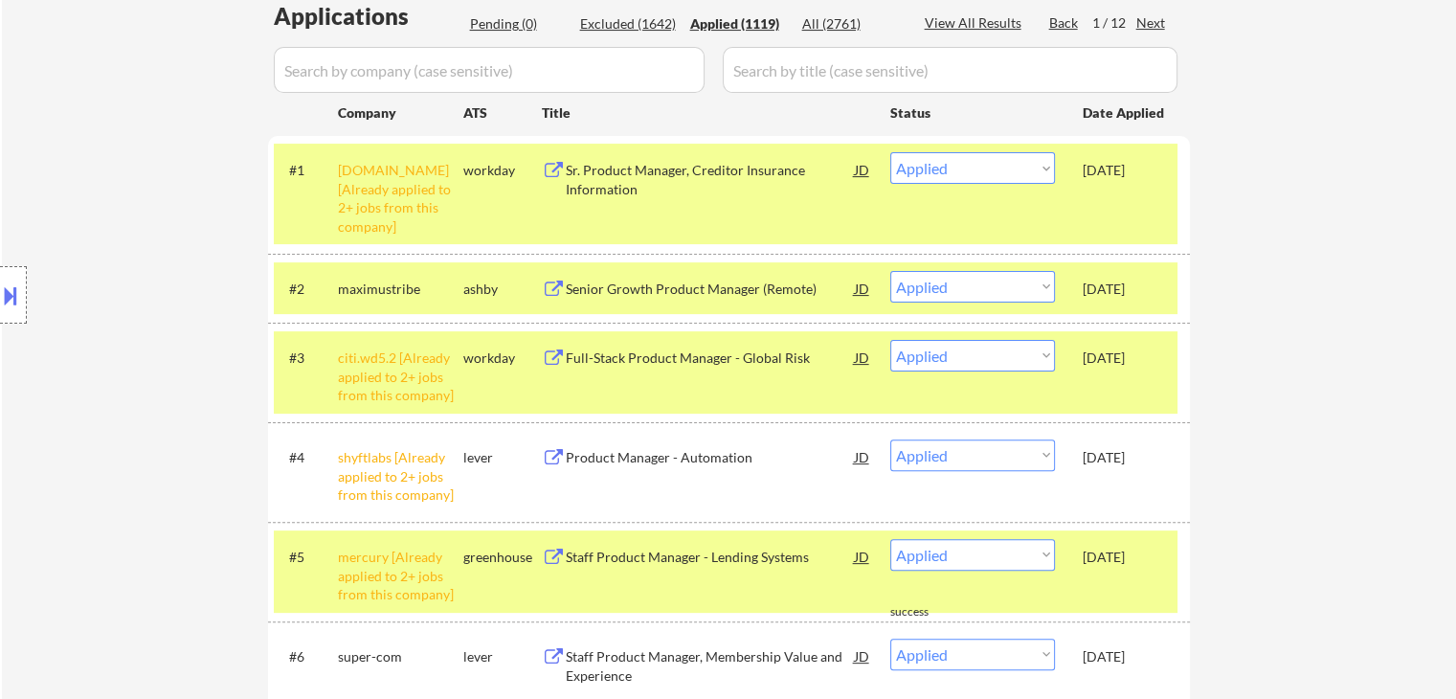
scroll to position [575, 0]
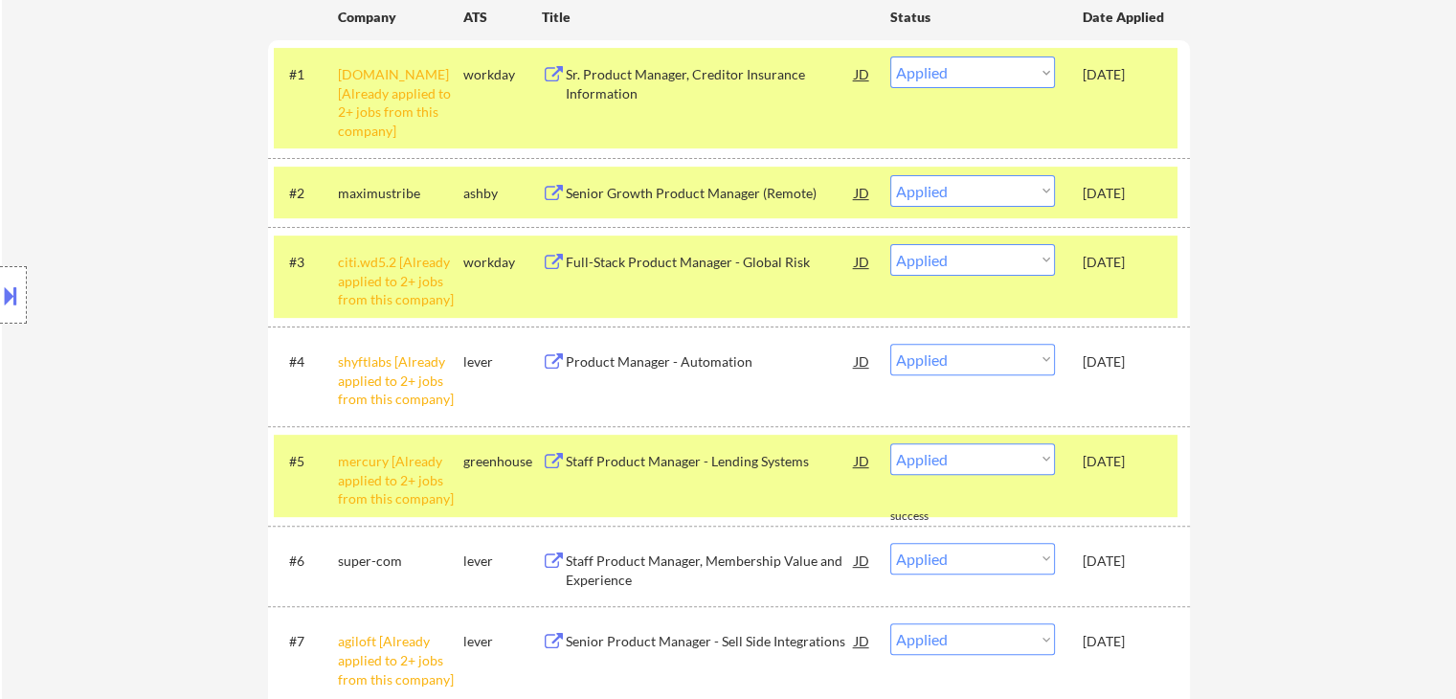
click at [977, 254] on select "Choose an option... Pending Applied Excluded (Questions) Excluded (Expired) Exc…" at bounding box center [973, 260] width 165 height 32
drag, startPoint x: 1337, startPoint y: 426, endPoint x: 1312, endPoint y: 419, distance: 25.8
click at [788, 256] on div "Full-Stack Product Manager - Global Risk" at bounding box center [710, 262] width 289 height 19
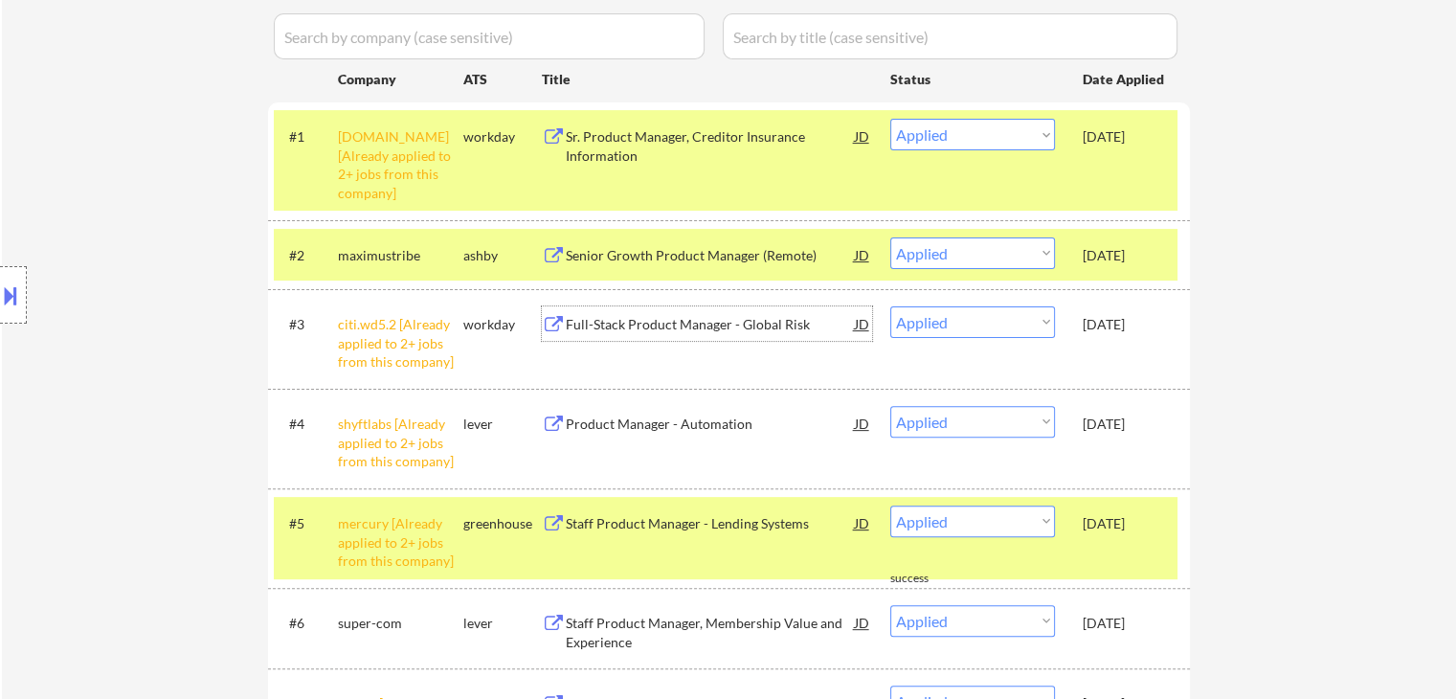
scroll to position [479, 0]
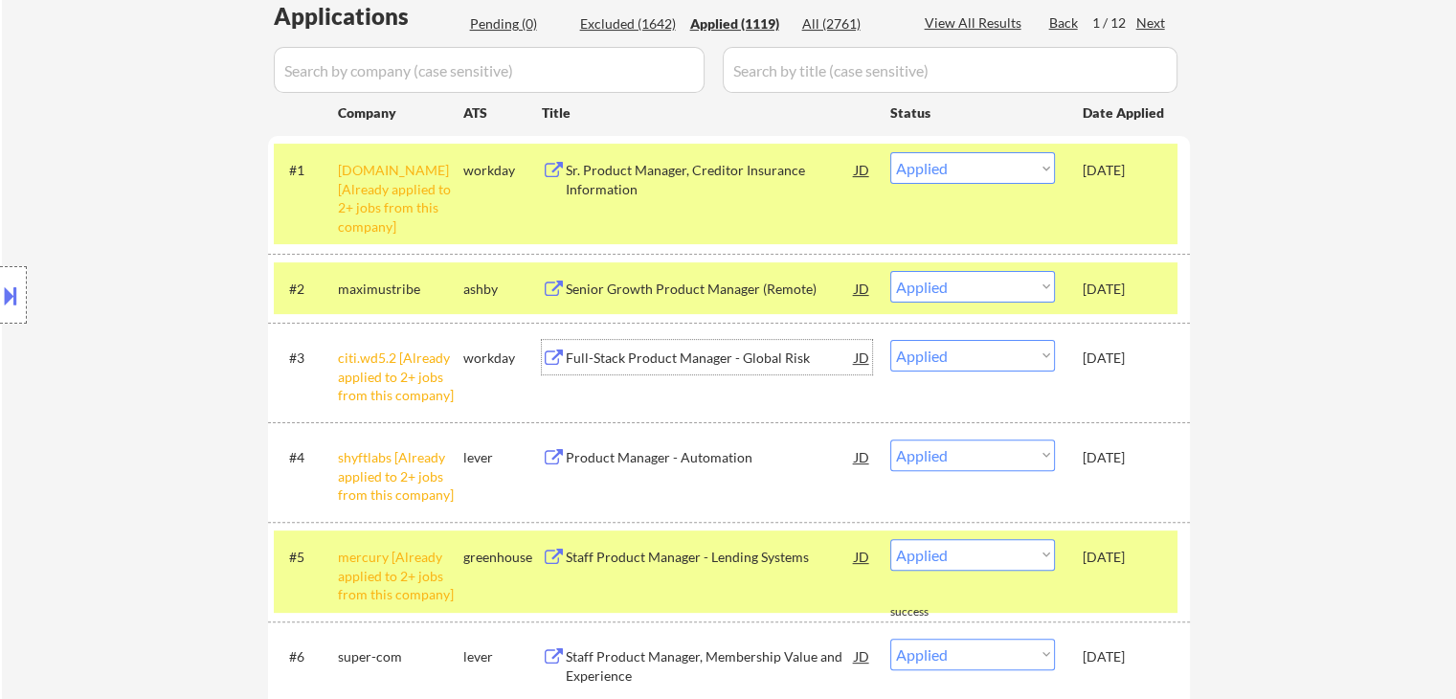
click at [989, 365] on select "Choose an option... Pending Applied Excluded (Questions) Excluded (Expired) Exc…" at bounding box center [973, 356] width 165 height 32
click at [891, 340] on select "Choose an option... Pending Applied Excluded (Questions) Excluded (Expired) Exc…" at bounding box center [973, 356] width 165 height 32
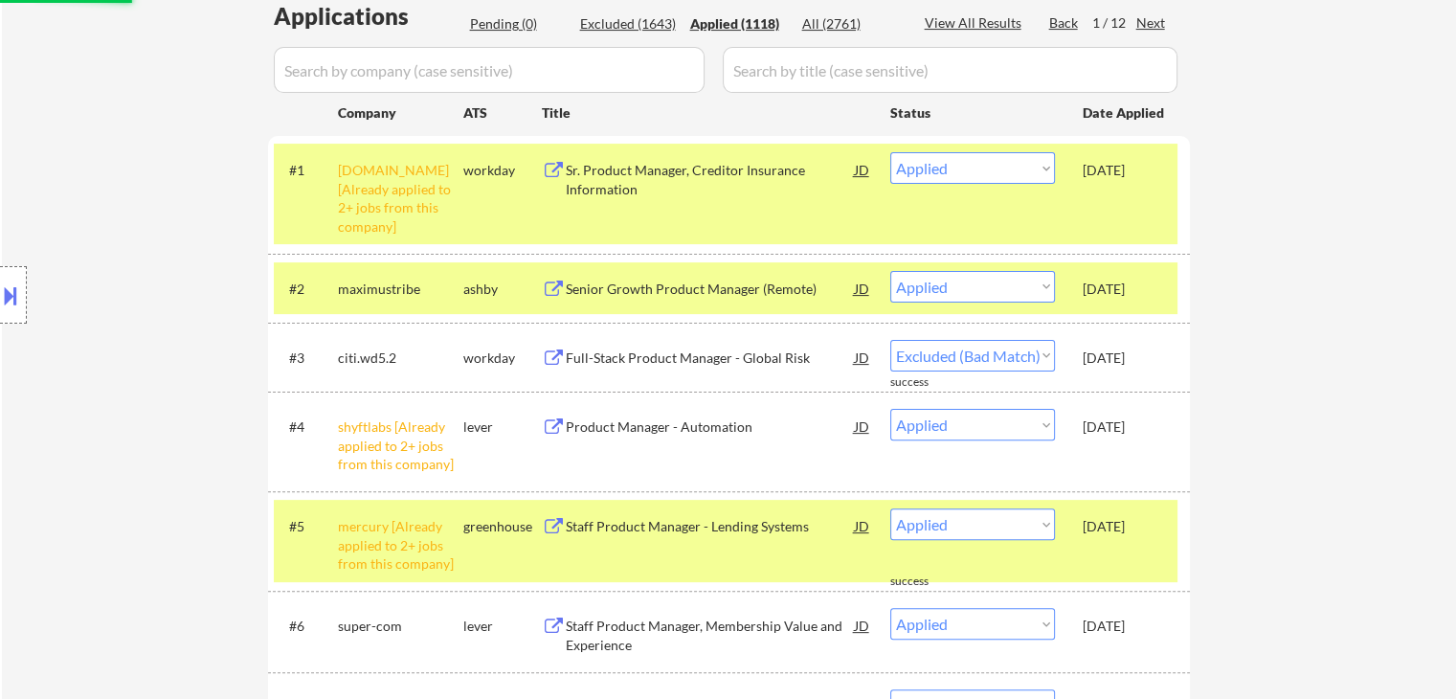
select select ""applied""
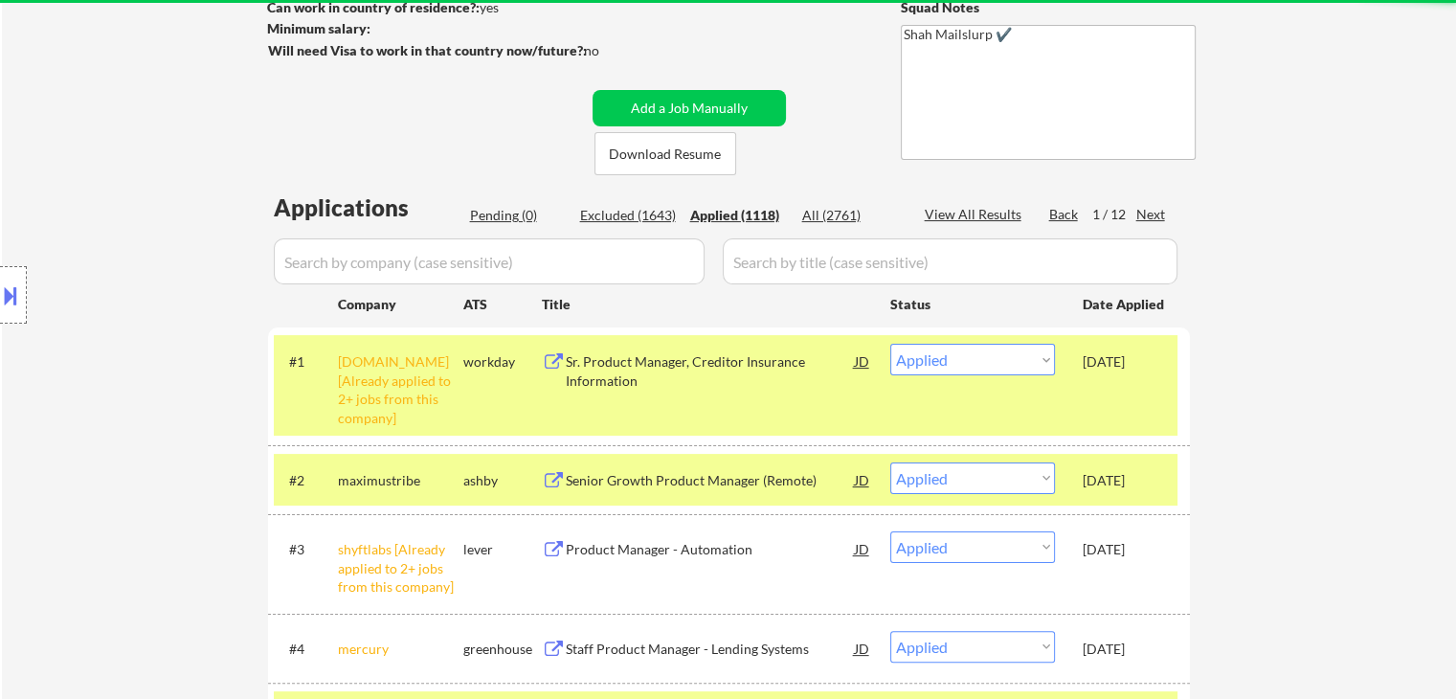
scroll to position [96, 0]
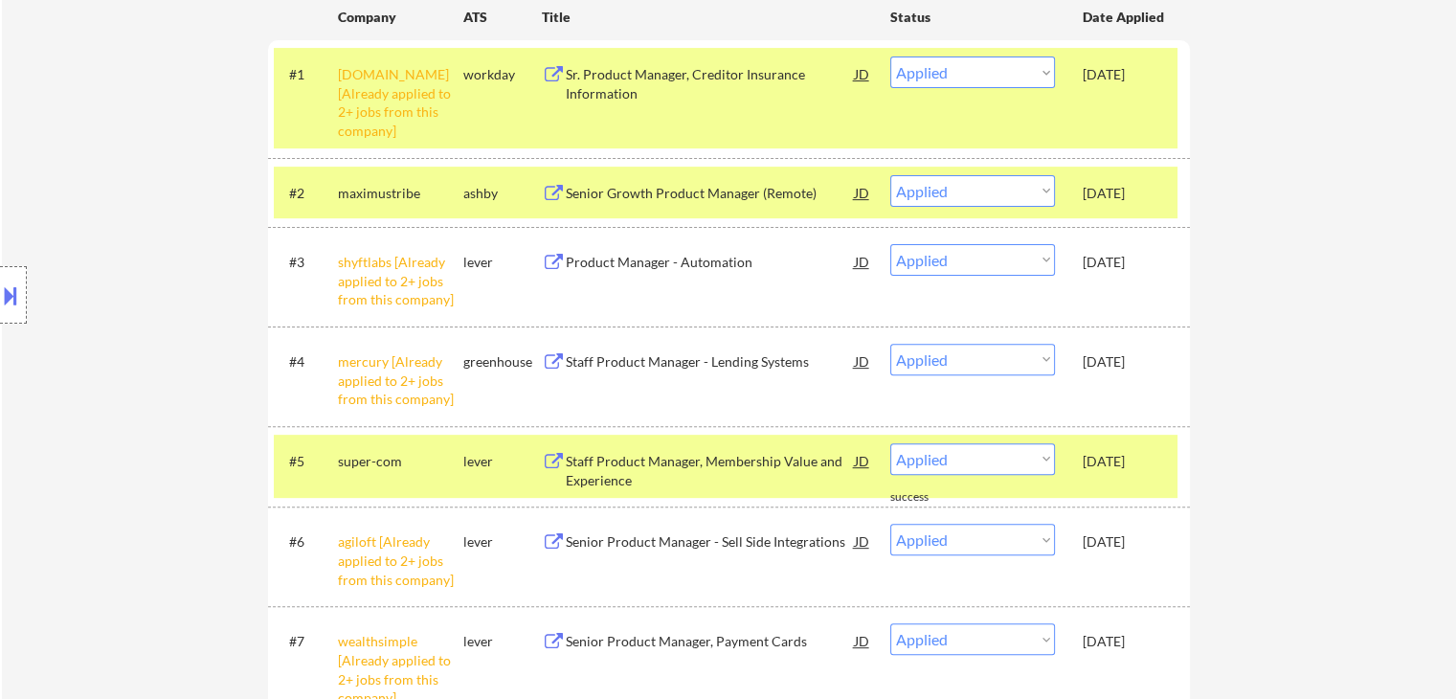
scroll to position [287, 0]
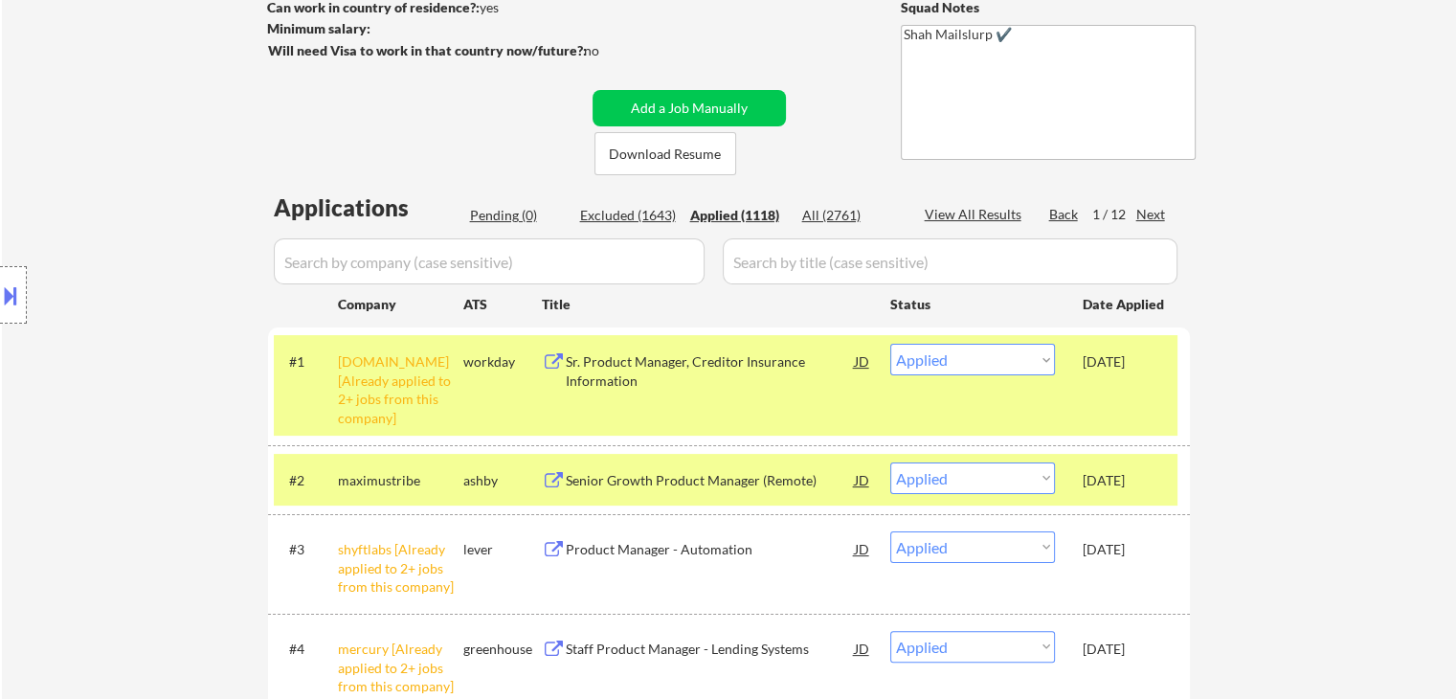
click at [505, 222] on div "Pending (0)" at bounding box center [518, 215] width 96 height 19
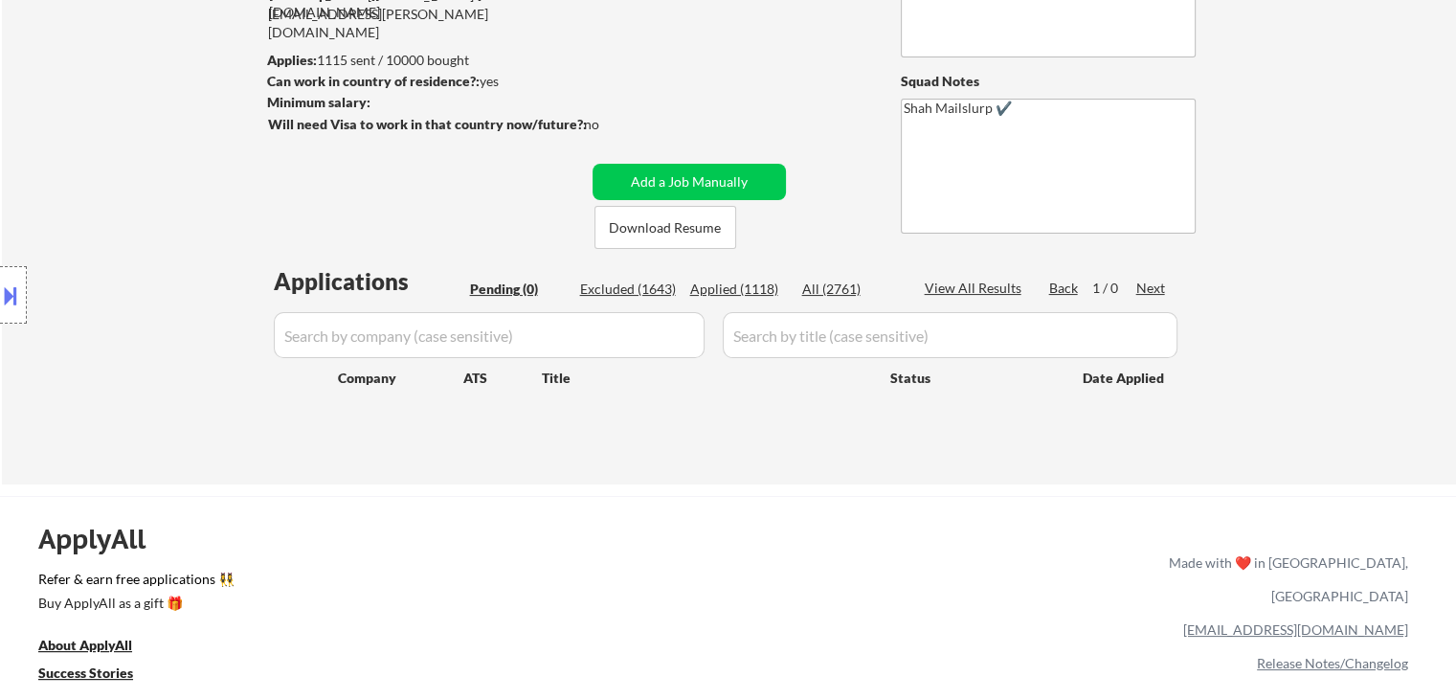
scroll to position [0, 0]
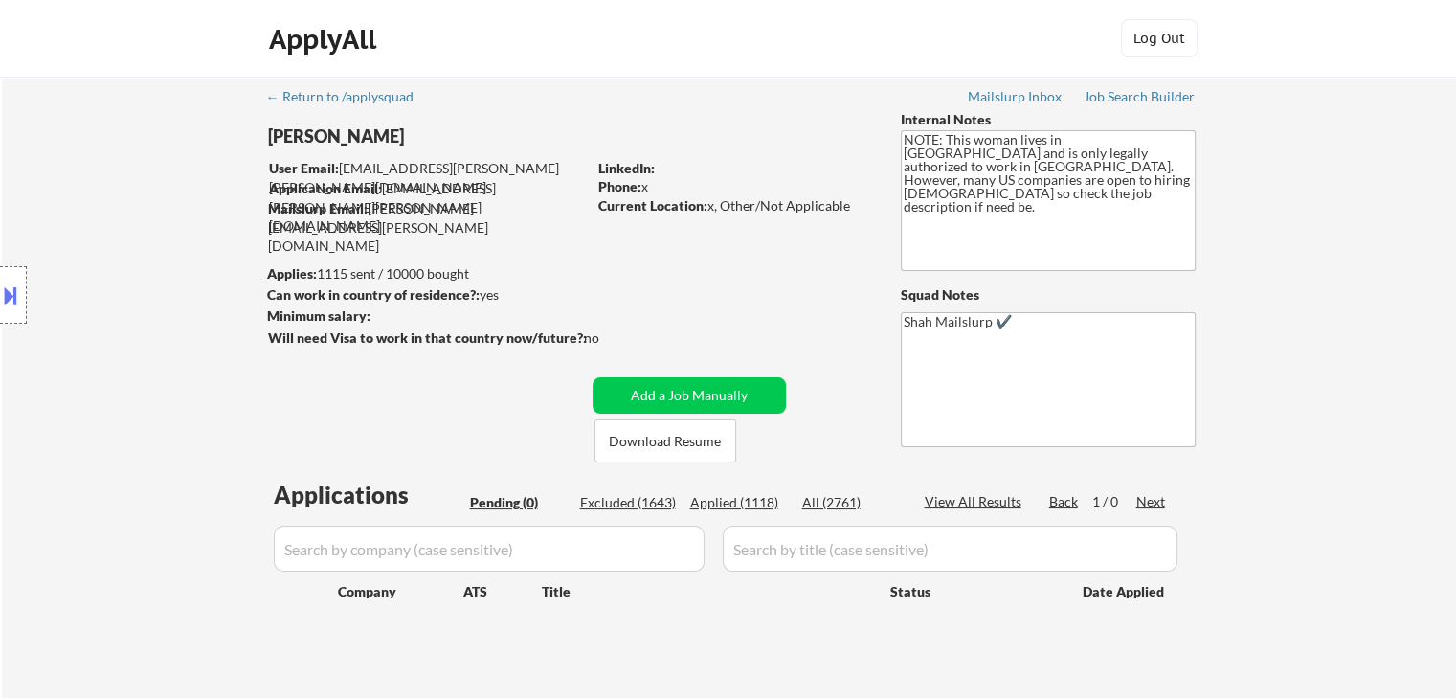
click at [138, 372] on div "Location Inclusions: [GEOGRAPHIC_DATA], [GEOGRAPHIC_DATA] [GEOGRAPHIC_DATA], [G…" at bounding box center [171, 295] width 343 height 355
